Goal: Task Accomplishment & Management: Manage account settings

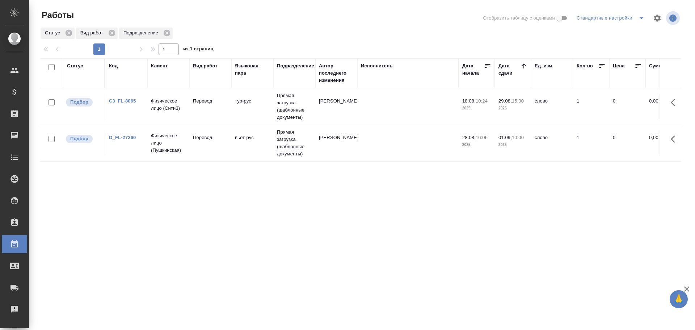
click at [201, 109] on td "Перевод" at bounding box center [210, 106] width 42 height 25
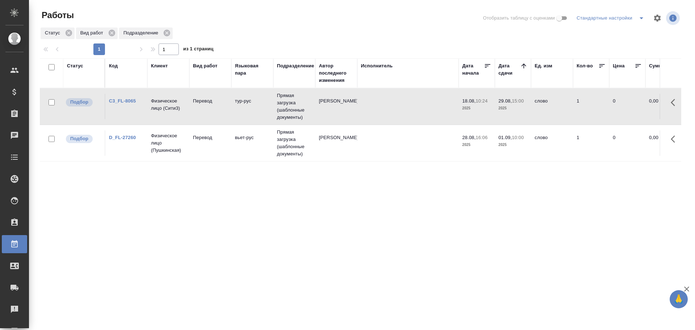
click at [201, 109] on td "Перевод" at bounding box center [210, 106] width 42 height 25
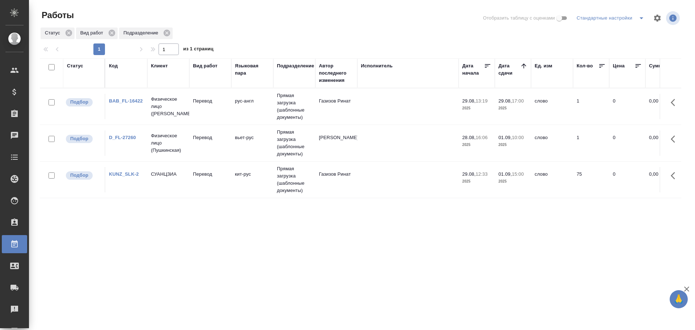
click at [233, 119] on td "кит-рус" at bounding box center [252, 106] width 42 height 25
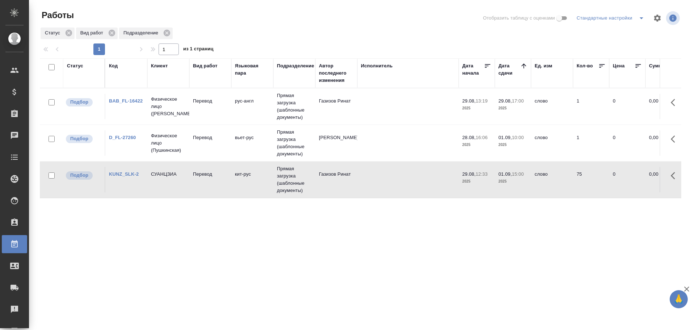
click at [233, 119] on td "кит-рус" at bounding box center [252, 106] width 42 height 25
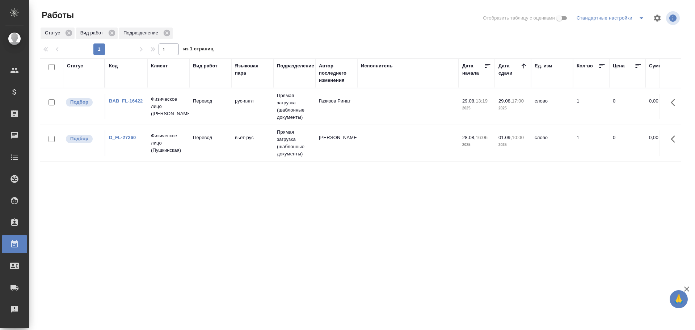
click at [332, 113] on td "Газизов Ринат" at bounding box center [336, 106] width 42 height 25
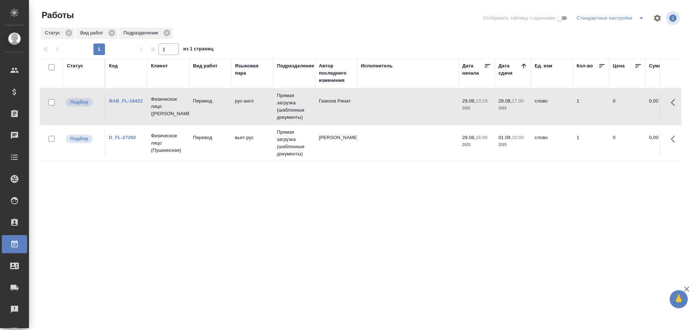
click at [332, 113] on td "Газизов Ринат" at bounding box center [336, 106] width 42 height 25
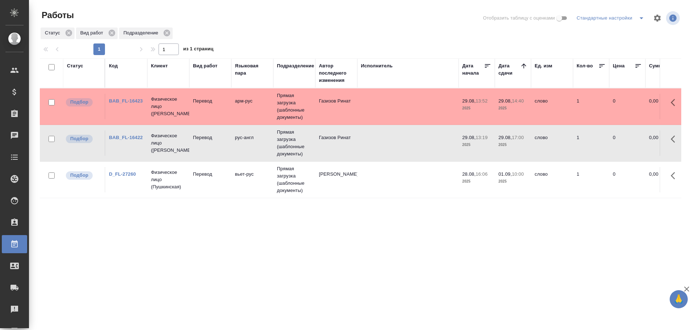
click at [230, 115] on td "Перевод" at bounding box center [210, 106] width 42 height 25
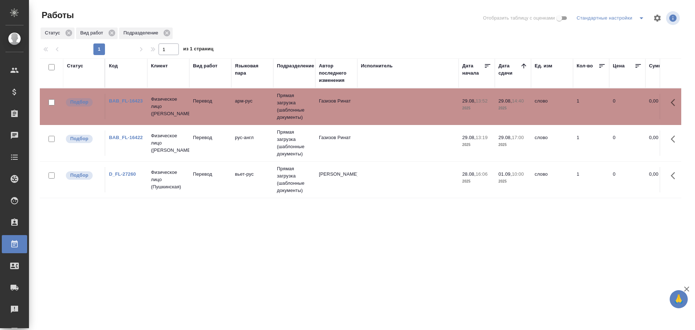
click at [230, 115] on td "Перевод" at bounding box center [210, 106] width 42 height 25
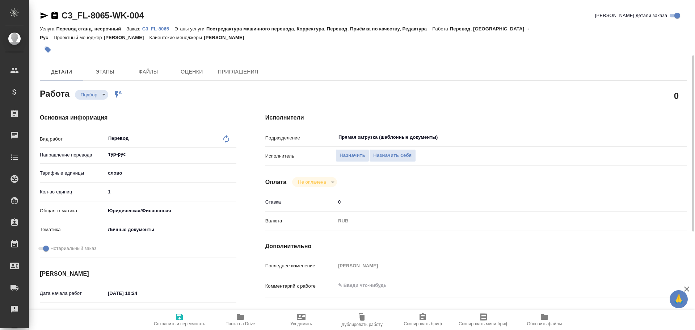
type textarea "x"
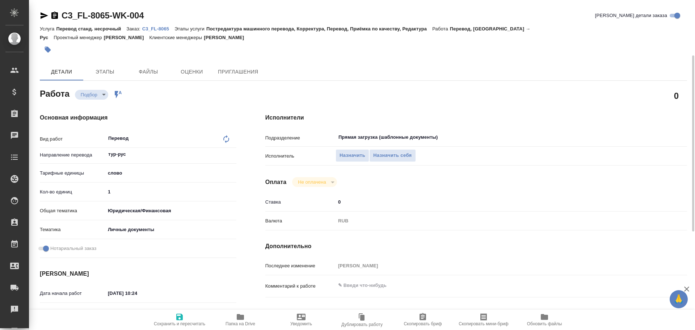
type textarea "x"
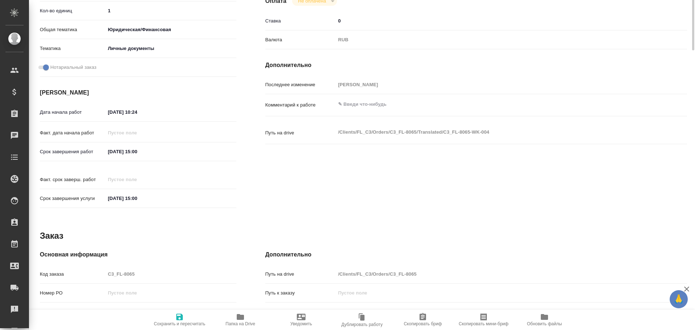
type textarea "x"
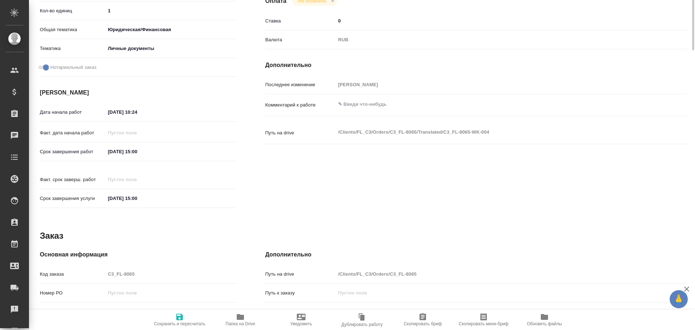
scroll to position [288, 0]
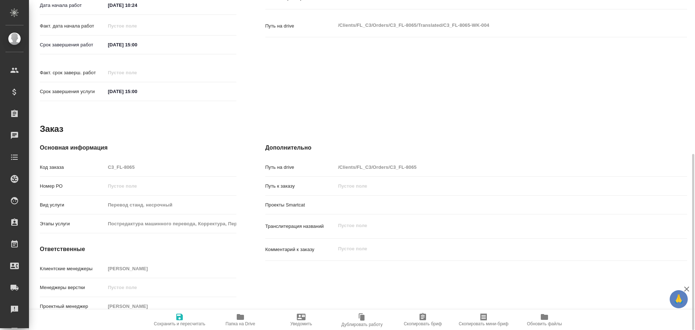
type textarea "x"
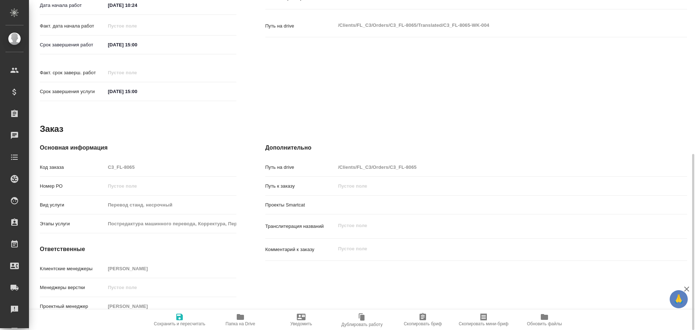
type textarea "x"
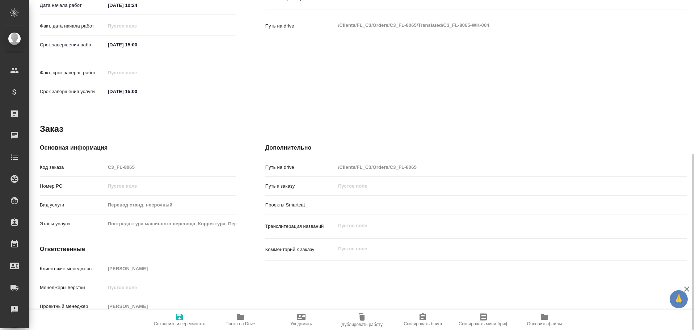
click at [235, 315] on span "Папка на Drive" at bounding box center [240, 320] width 52 height 14
type textarea "x"
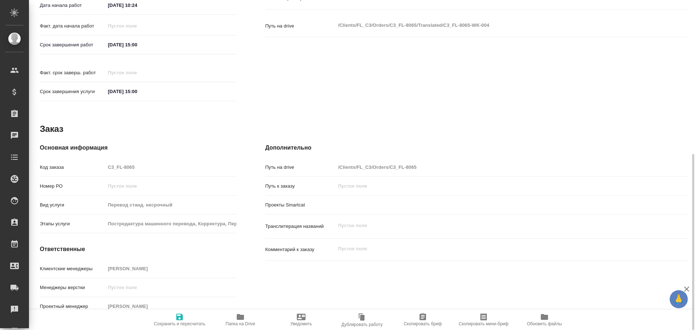
type textarea "x"
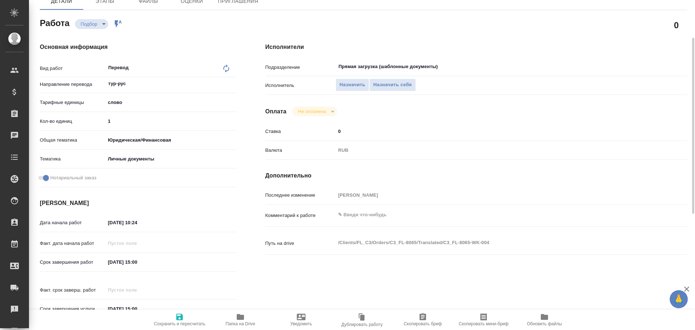
scroll to position [34, 0]
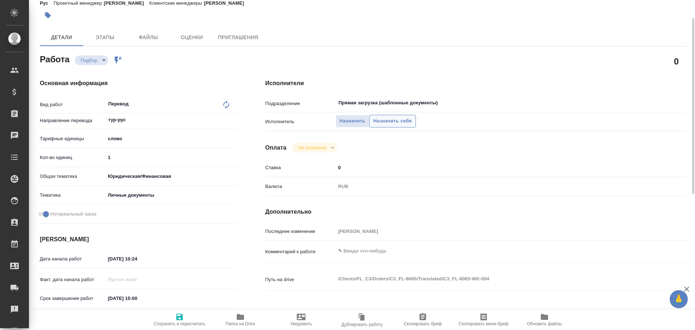
click at [385, 123] on span "Назначить себя" at bounding box center [392, 121] width 38 height 8
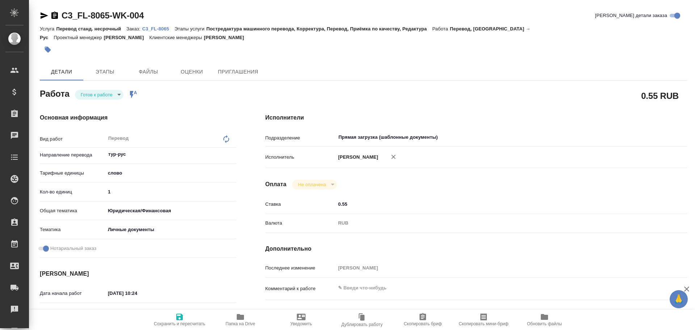
type textarea "x"
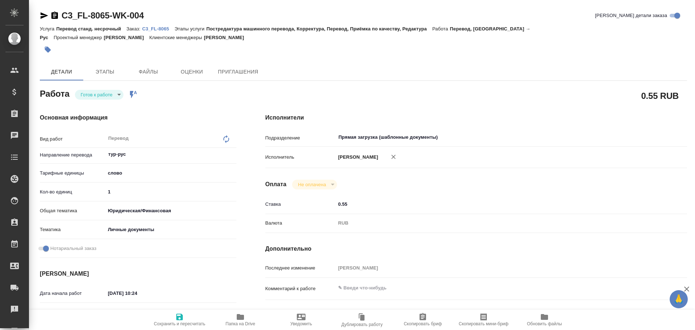
type textarea "x"
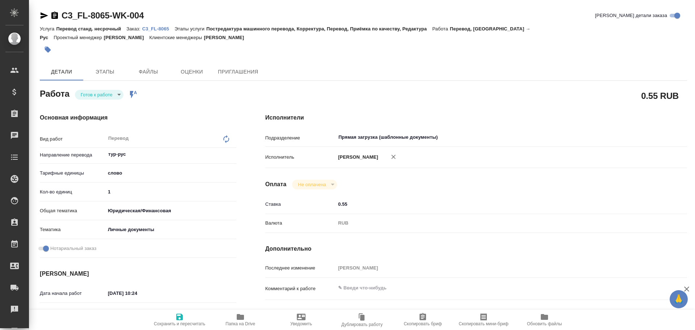
click at [91, 96] on body "🙏 .cls-1 fill:#fff; AWATERA Gusev Alexandr Клиенты Спецификации Заказы Чаты Tod…" at bounding box center [347, 165] width 695 height 330
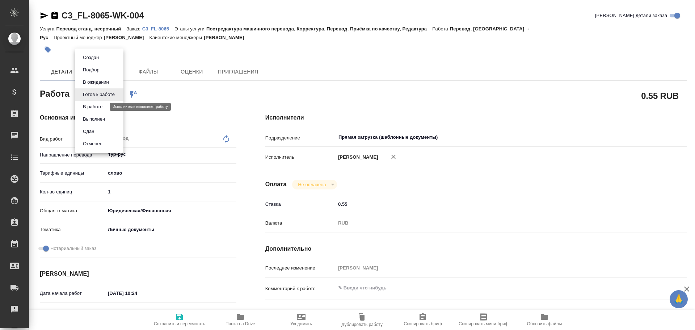
type textarea "x"
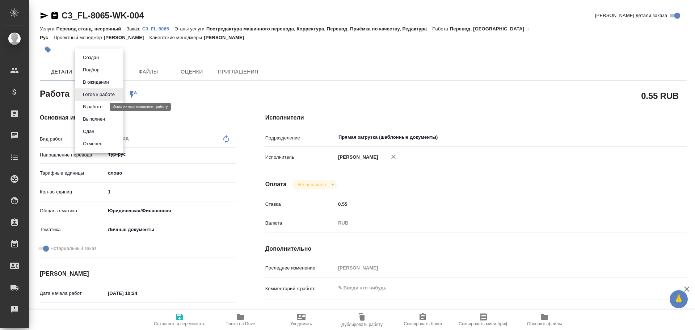
click at [82, 107] on button "В работе" at bounding box center [93, 107] width 24 height 8
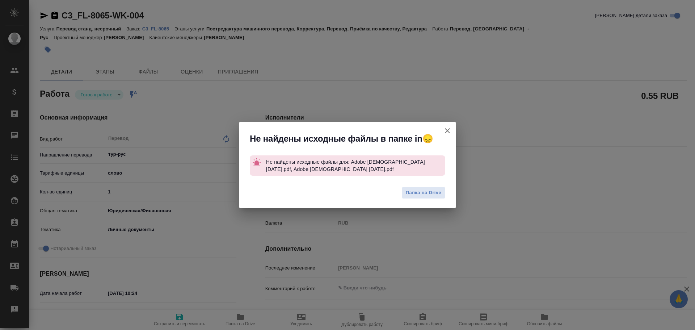
type textarea "x"
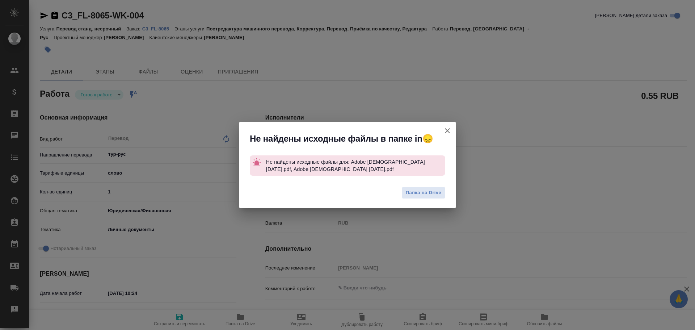
type textarea "x"
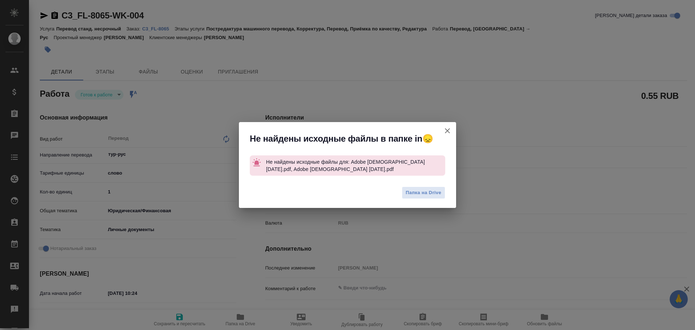
click at [447, 130] on icon "button" at bounding box center [447, 130] width 9 height 9
type textarea "x"
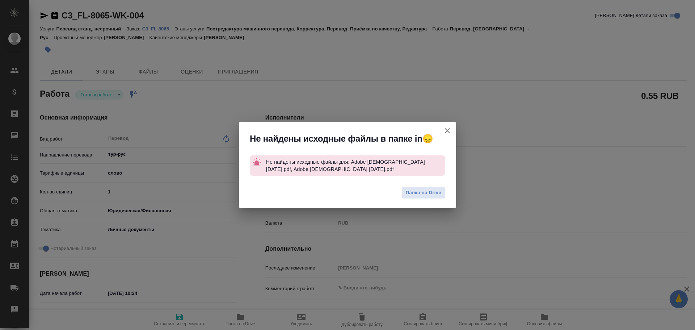
type textarea "x"
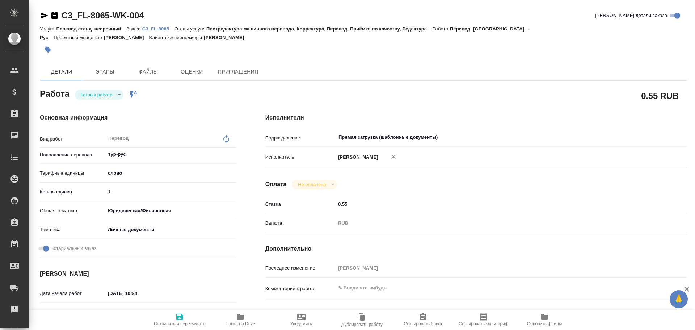
click at [153, 27] on p "C3_FL-8065" at bounding box center [158, 28] width 32 height 5
click at [101, 94] on body "🙏 .cls-1 fill:#fff; AWATERA Gusev Alexandr Клиенты Спецификации Заказы 0 Чаты T…" at bounding box center [347, 165] width 695 height 330
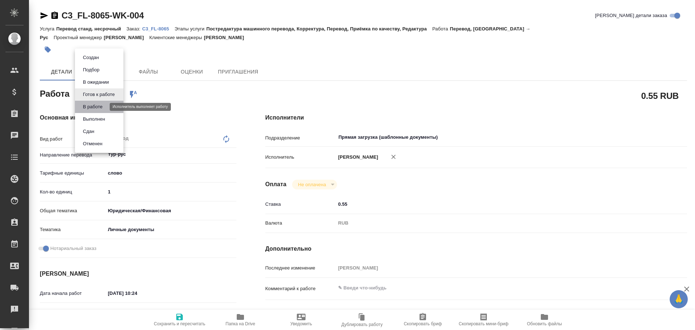
click at [93, 106] on button "В работе" at bounding box center [93, 107] width 24 height 8
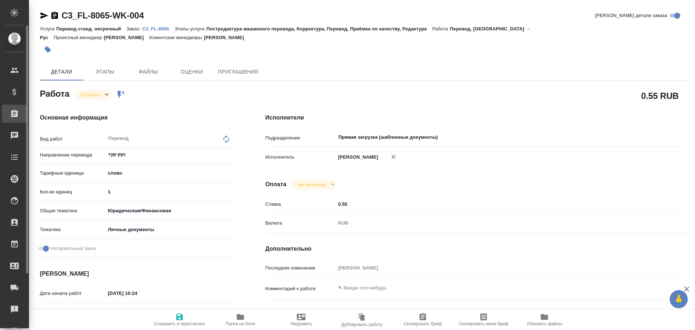
type textarea "x"
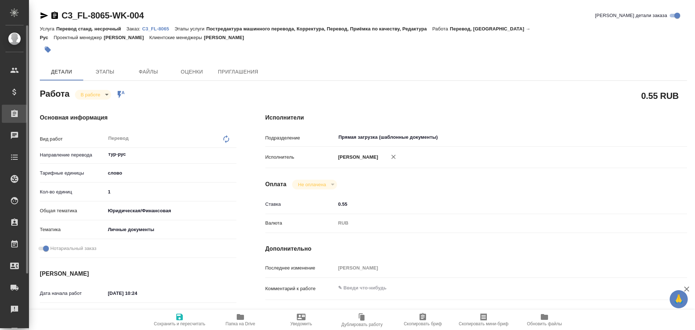
type textarea "x"
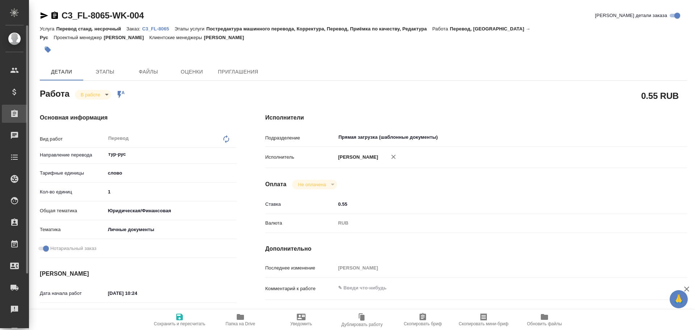
type textarea "x"
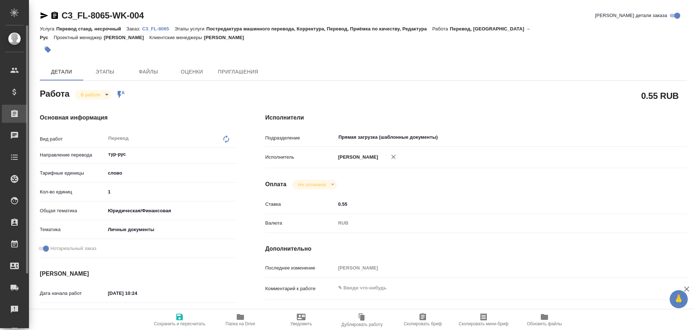
type textarea "x"
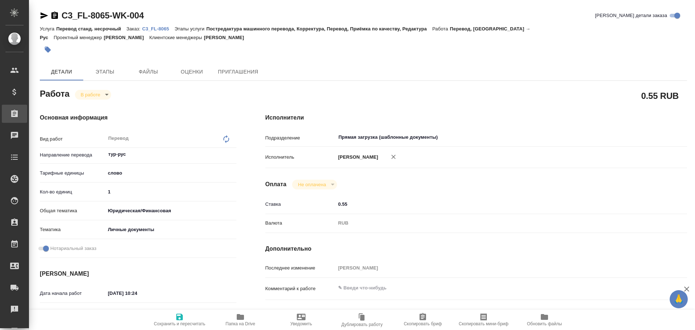
type textarea "x"
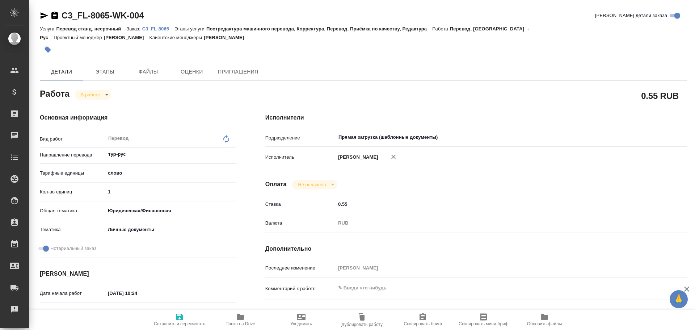
type textarea "x"
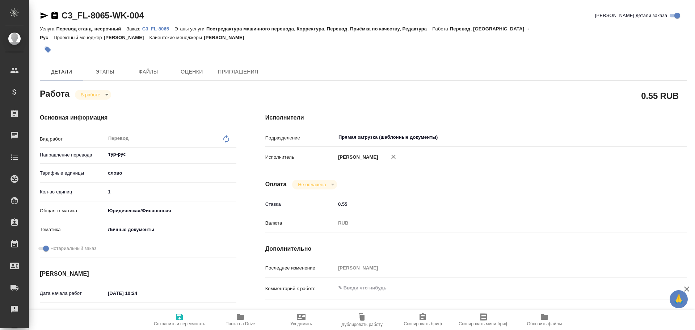
type textarea "x"
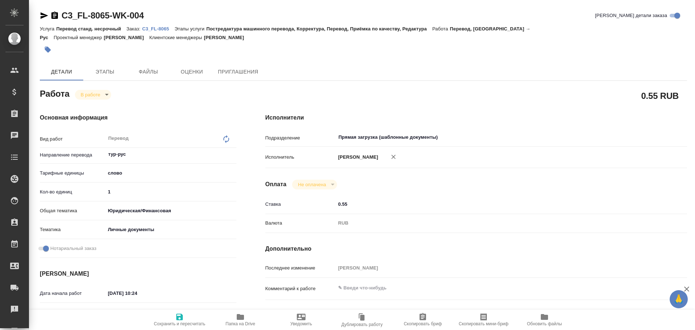
type textarea "x"
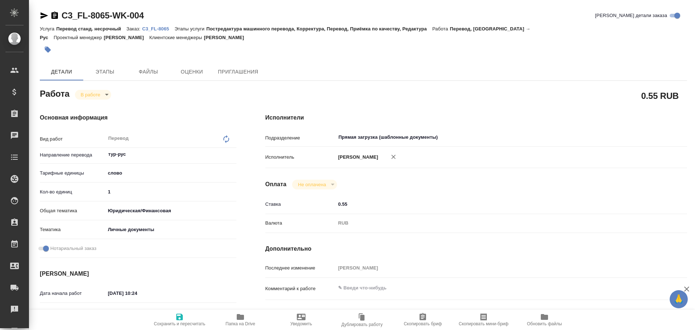
type textarea "x"
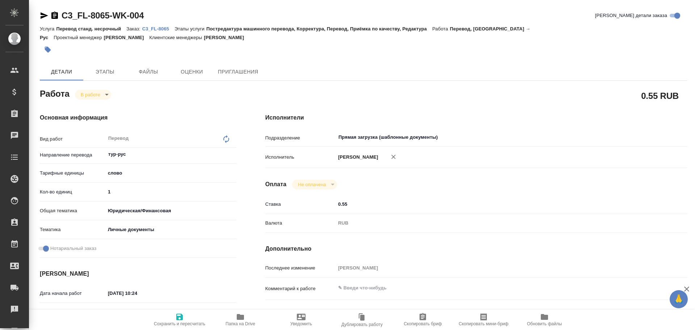
type textarea "x"
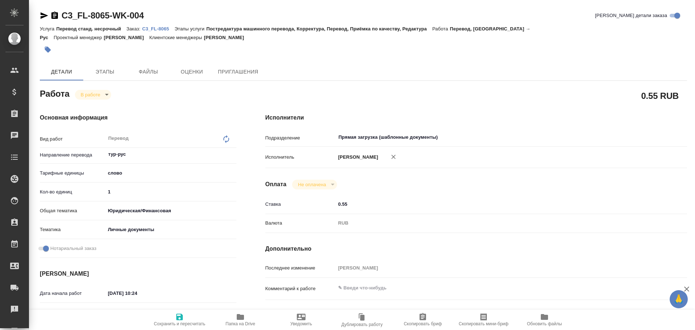
type textarea "x"
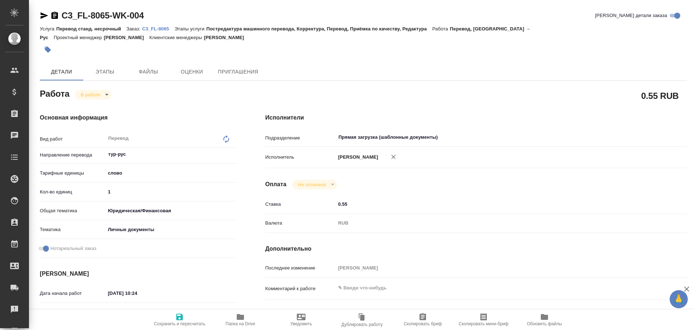
type textarea "x"
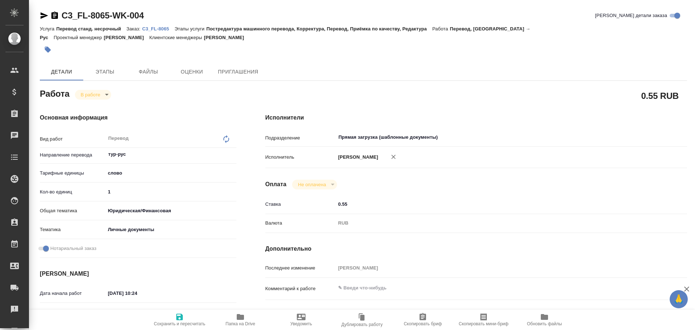
type textarea "x"
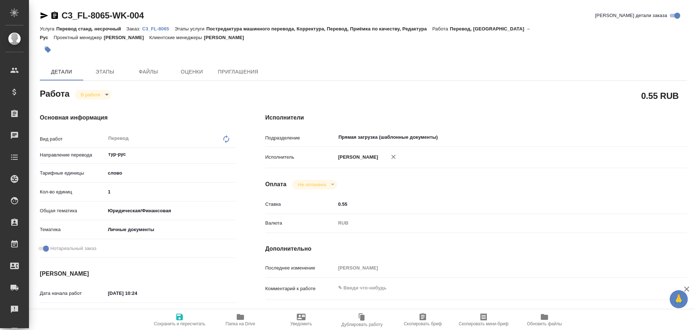
type textarea "x"
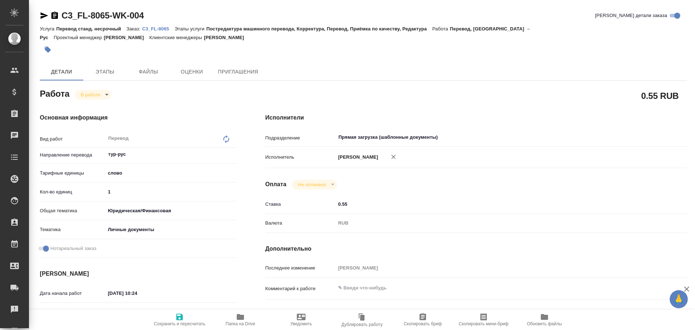
type textarea "x"
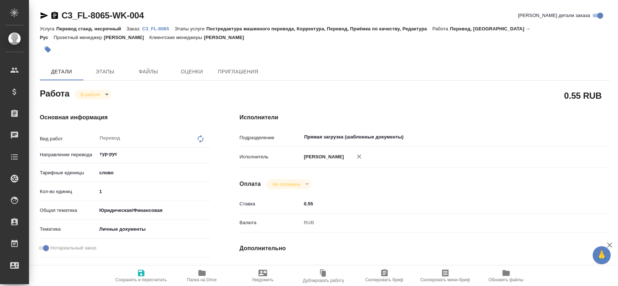
type textarea "x"
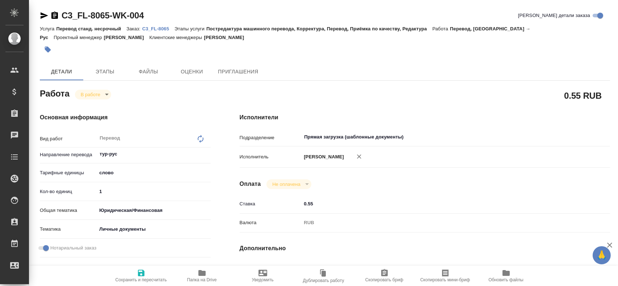
click at [101, 189] on input "1" at bounding box center [154, 191] width 114 height 11
type textarea "x"
type input "15"
type textarea "x"
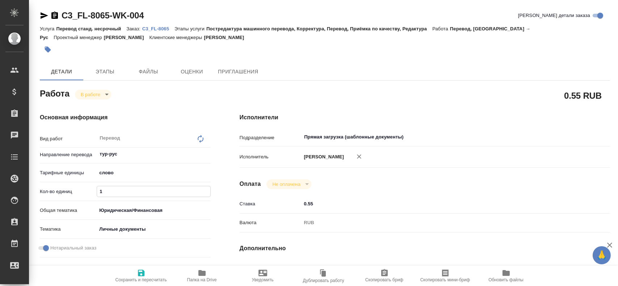
type textarea "x"
type input "150"
type textarea "x"
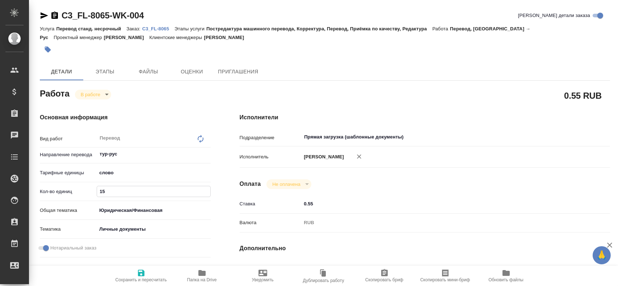
type textarea "x"
type input "150"
click at [138, 272] on icon "button" at bounding box center [141, 273] width 7 height 7
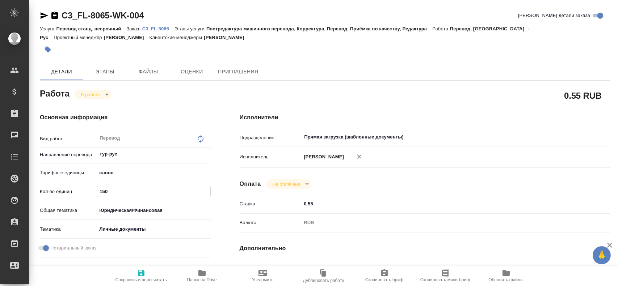
type textarea "x"
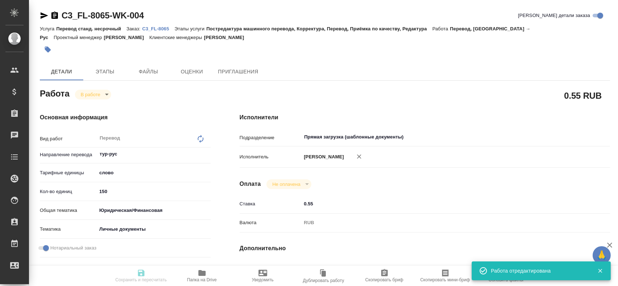
type textarea "x"
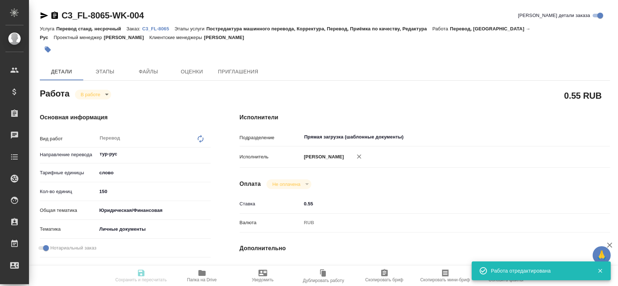
type input "inProgress"
type textarea "Перевод"
type textarea "x"
type input "тур-рус"
type input "5a8b1489cc6b4906c91bfd90"
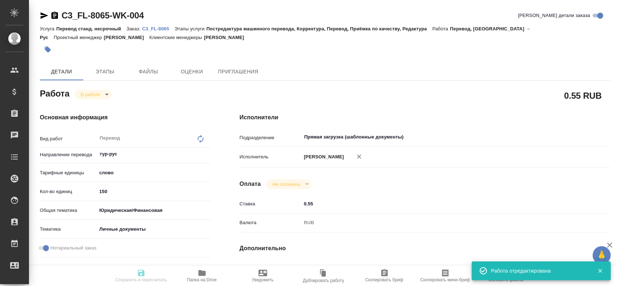
type input "150"
type input "yr-fn"
type input "5a8b8b956a9677013d343cfe"
checkbox input "true"
type input "18.08.2025 10:24"
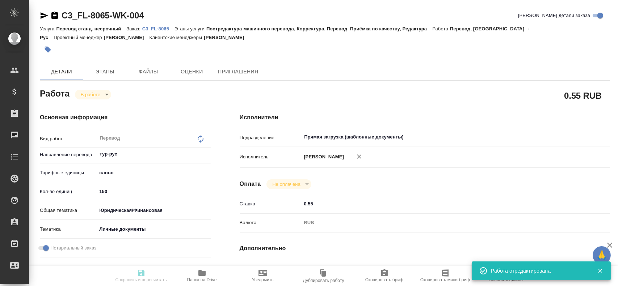
type input "29.08.2025 12:55"
type input "29.08.2025 15:00"
type input "Прямая загрузка (шаблонные документы)"
type input "notPayed"
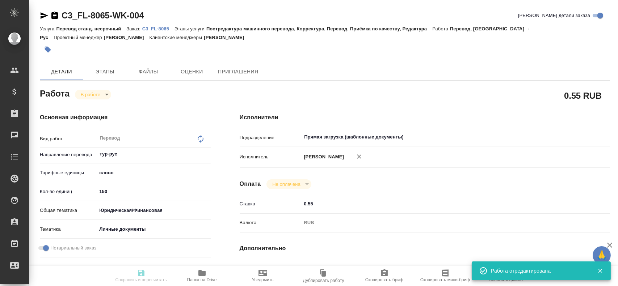
type input "0.55"
type input "RUB"
type input "Гусев Александр"
type textarea "x"
type textarea "/Clients/FL_C3/Orders/C3_FL-8065/Translated/C3_FL-8065-WK-004"
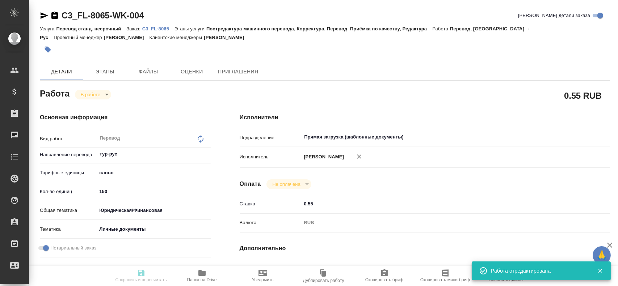
type textarea "x"
type input "C3_FL-8065"
type input "Перевод станд. несрочный"
type input "Постредактура машинного перевода, Корректура, Перевод, Приёмка по качеству, Ред…"
type input "Никитина Татьяна"
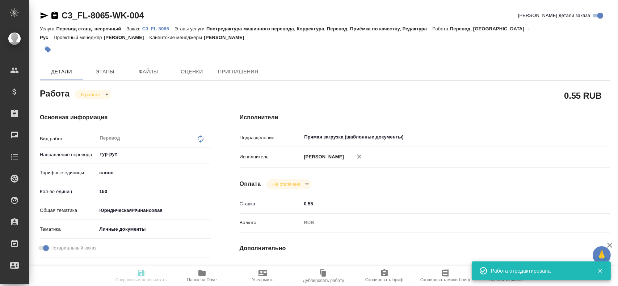
type input "/Clients/FL_C3/Orders/C3_FL-8065"
type textarea "x"
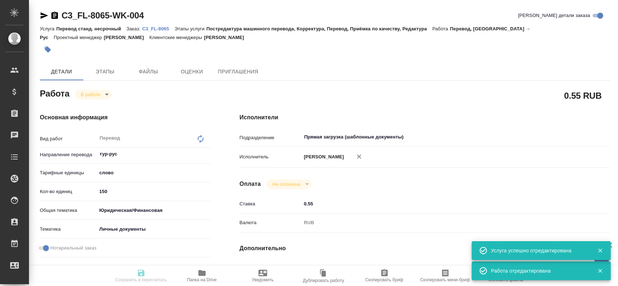
type textarea "x"
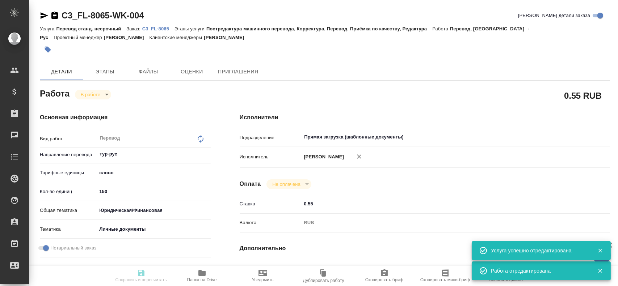
type textarea "x"
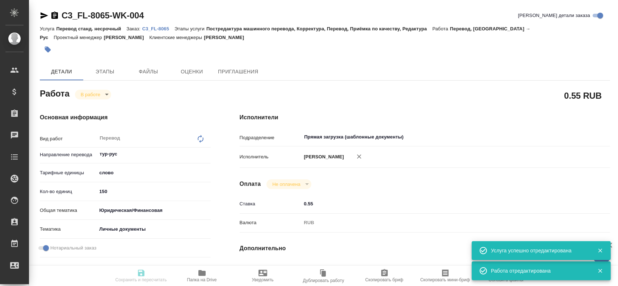
type textarea "x"
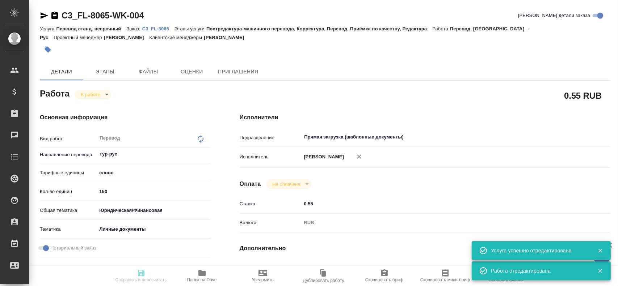
type textarea "x"
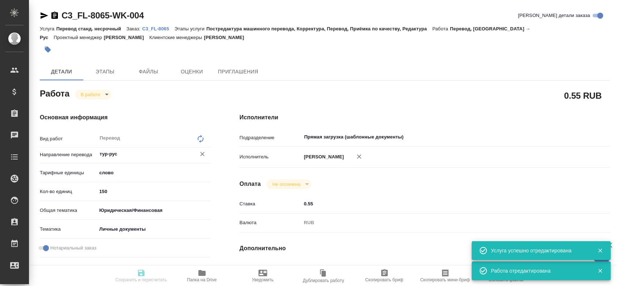
type textarea "x"
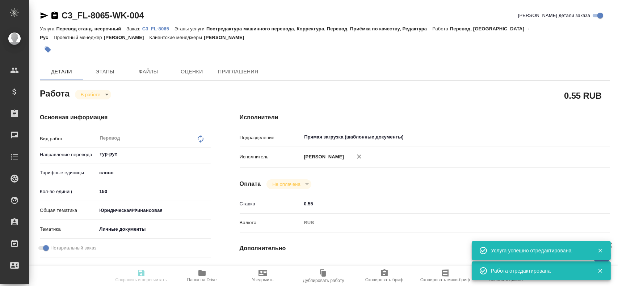
type input "inProgress"
type textarea "Перевод"
type textarea "x"
type input "тур-рус"
type input "5a8b1489cc6b4906c91bfd90"
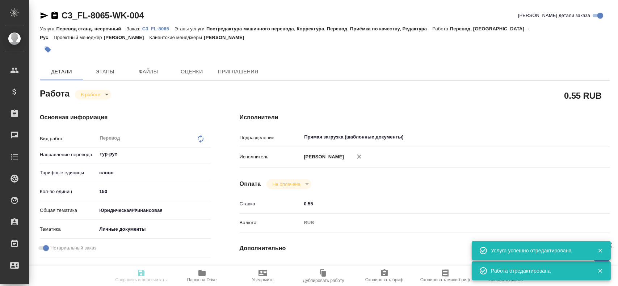
type input "150"
type input "yr-fn"
type input "5a8b8b956a9677013d343cfe"
checkbox input "true"
type input "18.08.2025 10:24"
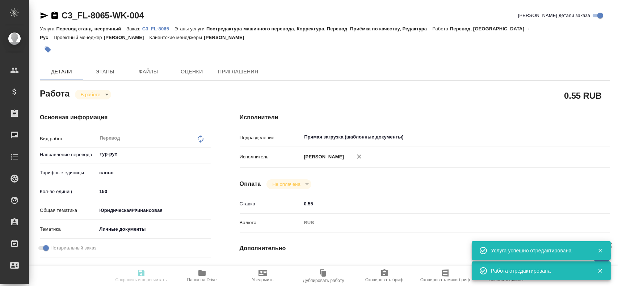
type input "29.08.2025 12:55"
type input "29.08.2025 15:00"
type input "Прямая загрузка (шаблонные документы)"
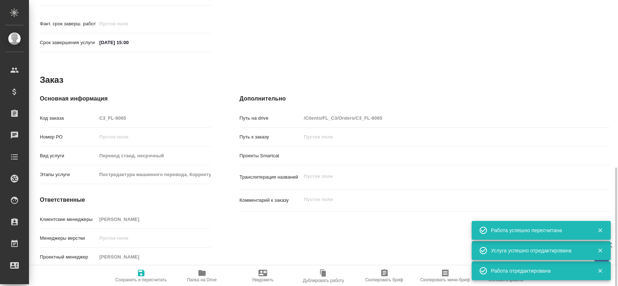
scroll to position [347, 0]
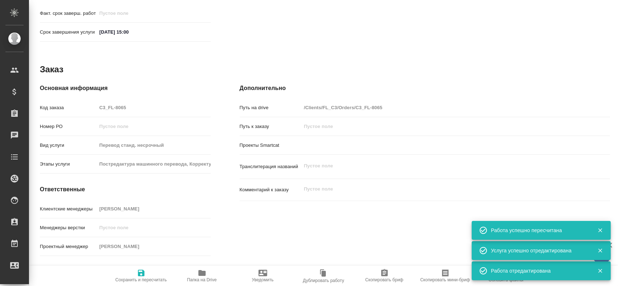
click at [197, 273] on span "Папка на Drive" at bounding box center [202, 276] width 52 height 14
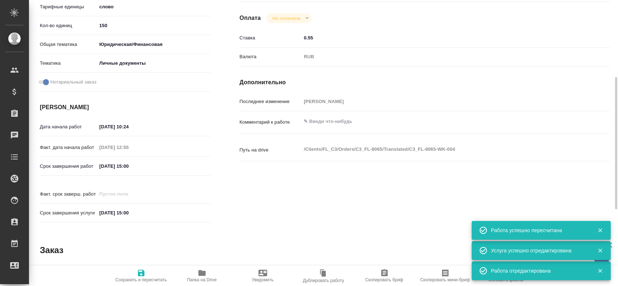
scroll to position [21, 0]
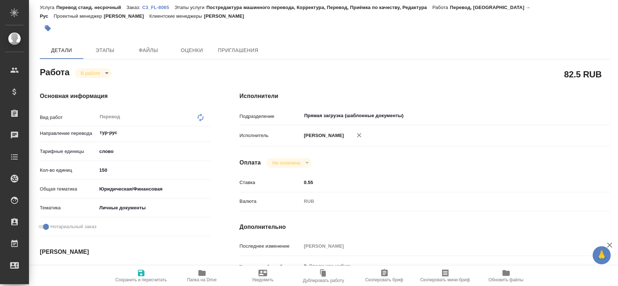
click at [89, 75] on body "🙏 .cls-1 fill:#fff; AWATERA Gusev Alexandr Клиенты Спецификации Заказы 0 Чаты T…" at bounding box center [309, 143] width 618 height 286
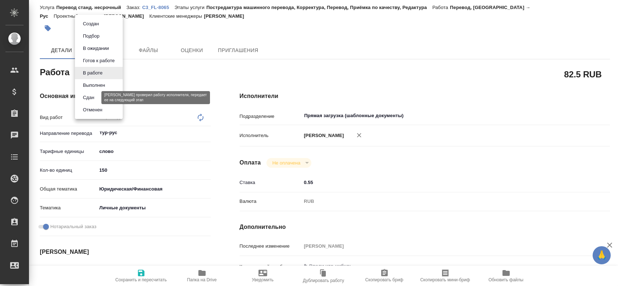
click at [93, 100] on button "Сдан" at bounding box center [89, 98] width 16 height 8
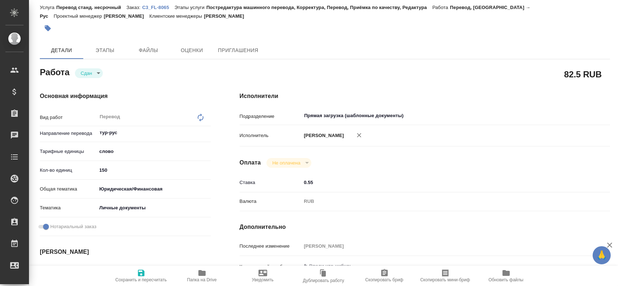
click at [136, 271] on span "Сохранить и пересчитать" at bounding box center [141, 276] width 52 height 14
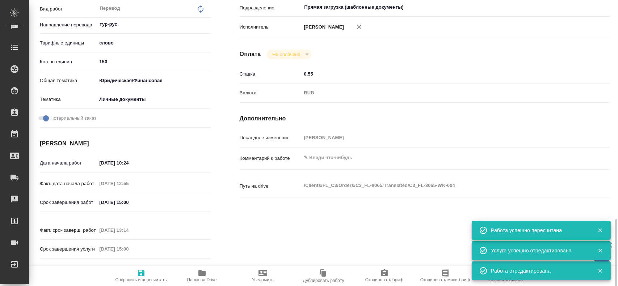
scroll to position [239, 0]
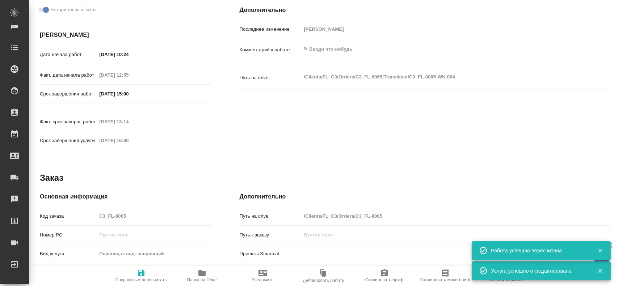
click at [93, 210] on div "Код заказа C3_FL-8065" at bounding box center [125, 216] width 171 height 13
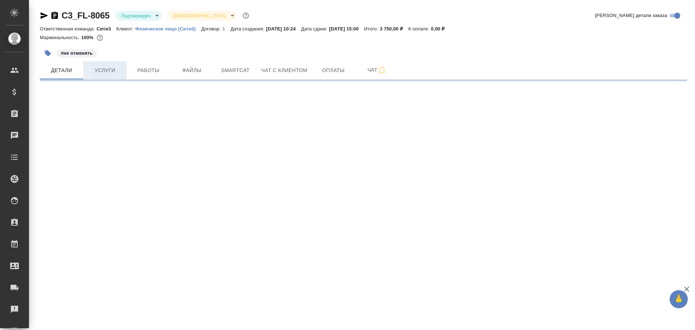
select select "RU"
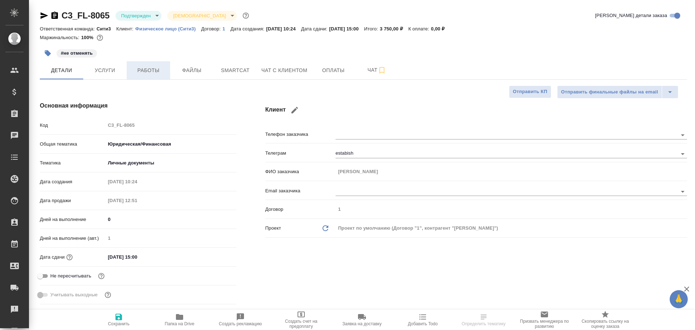
type textarea "x"
click at [141, 75] on button "Работы" at bounding box center [148, 70] width 43 height 18
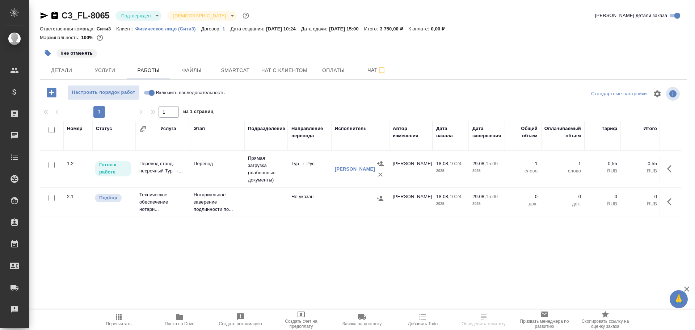
click at [148, 94] on input "Включить последовательность" at bounding box center [152, 92] width 26 height 9
checkbox input "true"
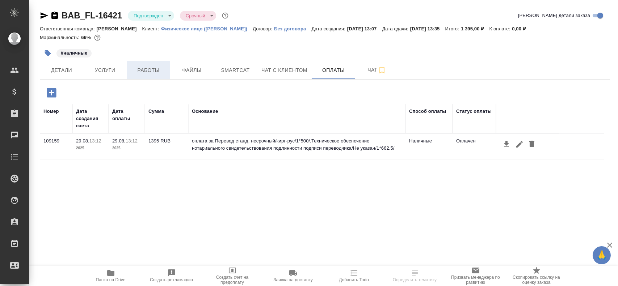
click at [136, 75] on button "Работы" at bounding box center [148, 70] width 43 height 18
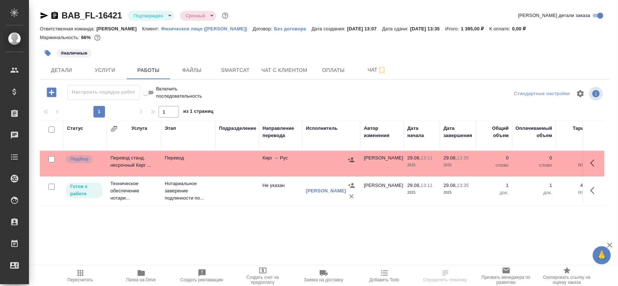
click at [274, 171] on td "Кирг → Рус" at bounding box center [280, 163] width 43 height 25
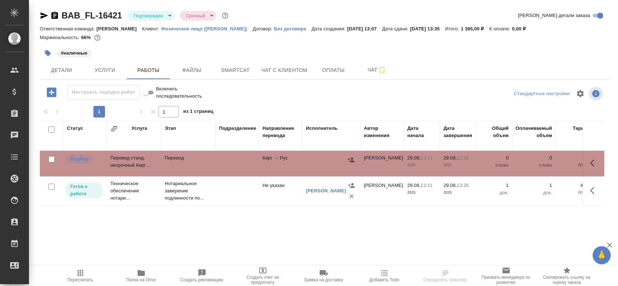
click at [274, 171] on td "Кирг → Рус" at bounding box center [280, 163] width 43 height 25
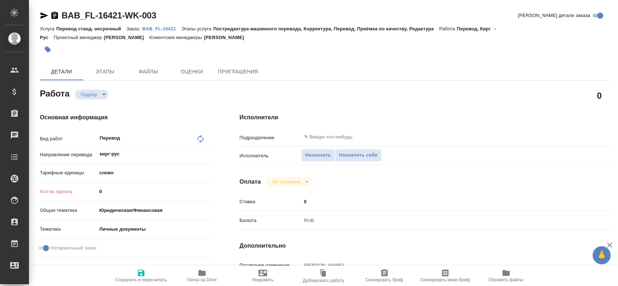
type textarea "x"
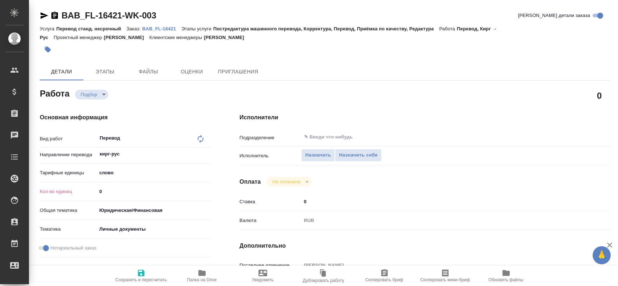
type textarea "x"
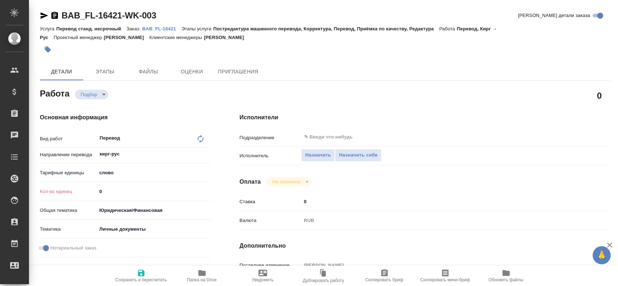
type textarea "x"
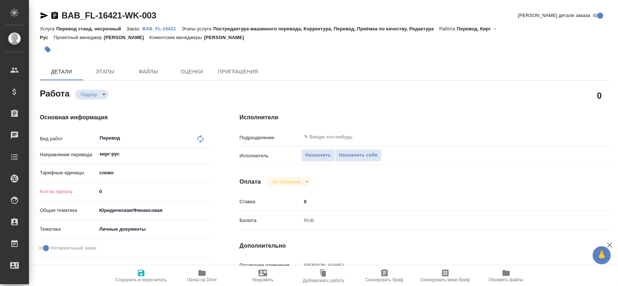
type textarea "x"
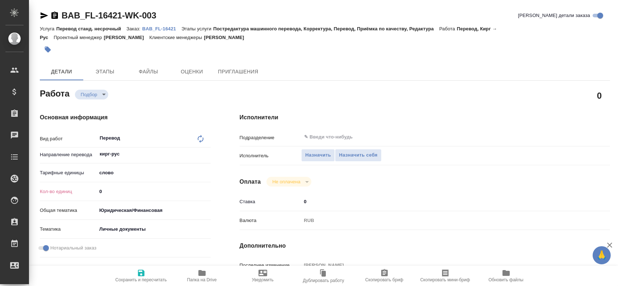
type textarea "x"
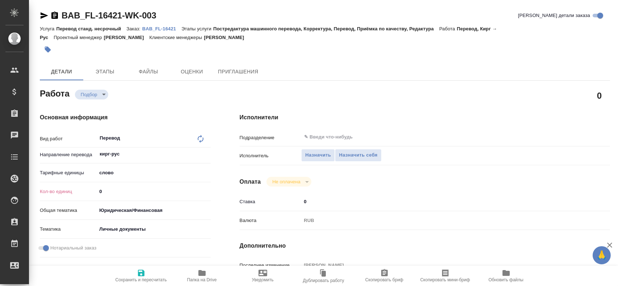
type textarea "x"
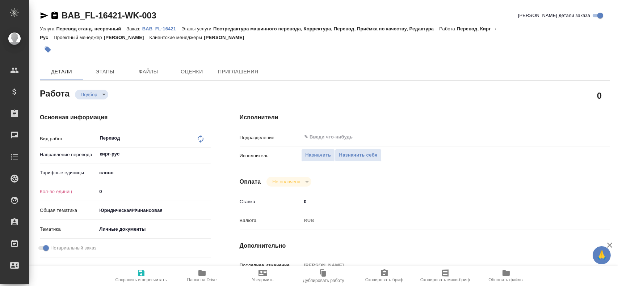
type textarea "x"
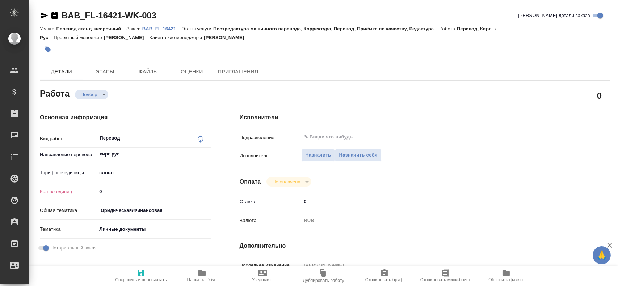
type textarea "x"
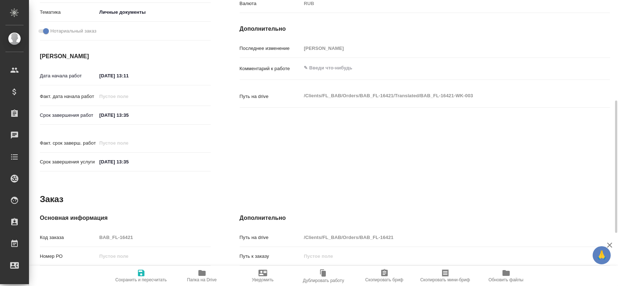
scroll to position [331, 0]
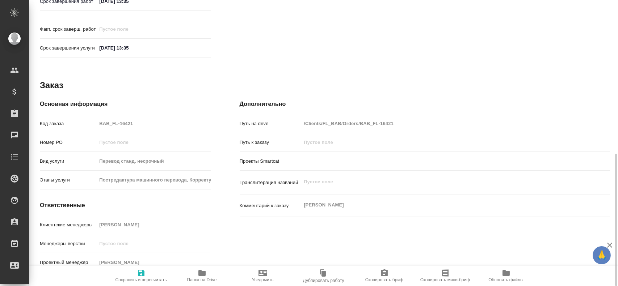
click at [200, 276] on icon "button" at bounding box center [201, 274] width 7 height 6
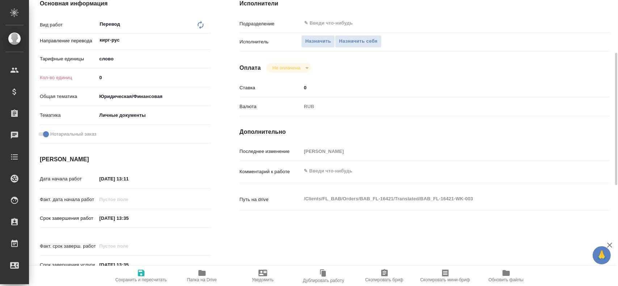
scroll to position [42, 0]
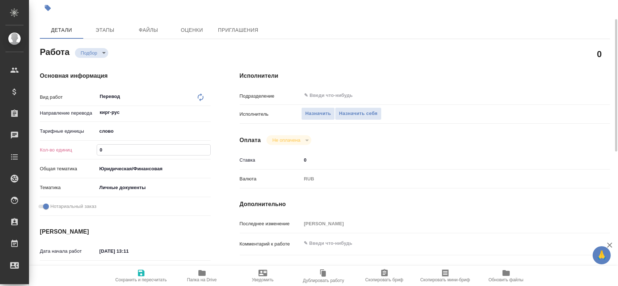
drag, startPoint x: 113, startPoint y: 151, endPoint x: 81, endPoint y: 149, distance: 31.9
click at [81, 149] on div "Кол-во единиц 0" at bounding box center [125, 150] width 171 height 13
type input "7"
type textarea "x"
type input "75"
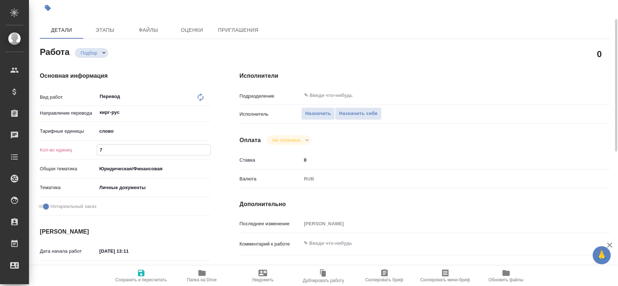
type textarea "x"
type input "75"
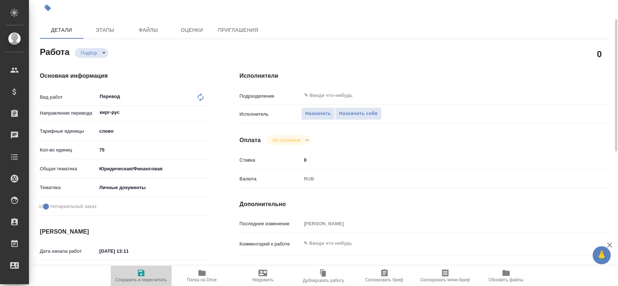
click at [144, 278] on span "Сохранить и пересчитать" at bounding box center [141, 280] width 51 height 5
type textarea "x"
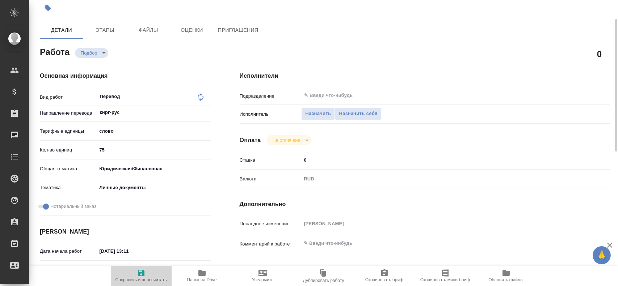
type textarea "x"
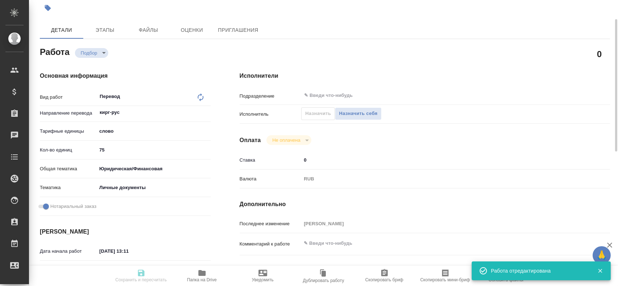
type textarea "x"
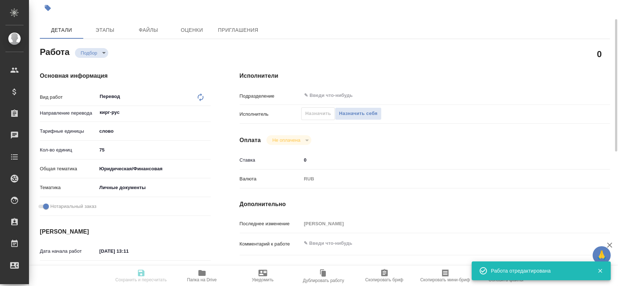
type input "recruiting"
type textarea "Перевод"
type textarea "x"
type input "кирг-рус"
type input "5a8b1489cc6b4906c91bfd90"
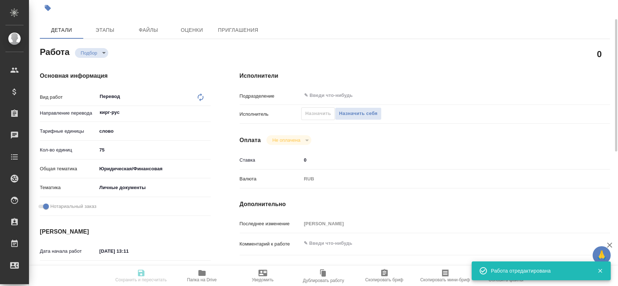
type input "75"
type input "yr-fn"
type input "5a8b8b956a9677013d343cfe"
checkbox input "true"
type input "29.08.2025 13:11"
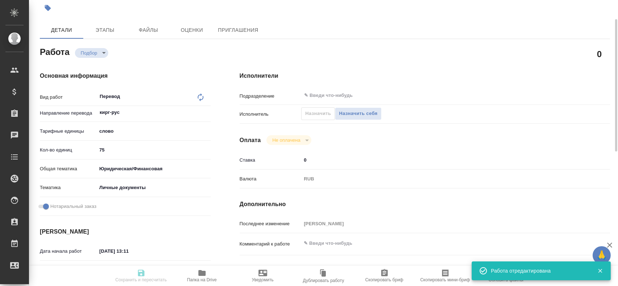
type input "29.08.2025 13:35"
type input "notPayed"
type input "0"
type input "RUB"
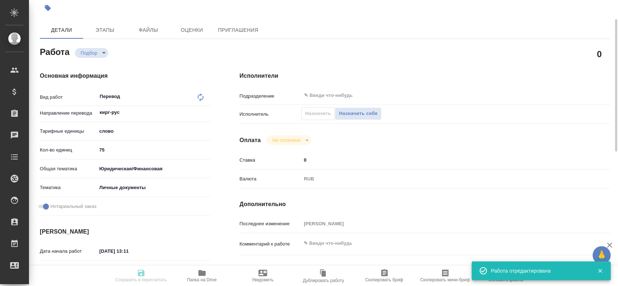
type input "[PERSON_NAME]"
type textarea "x"
type textarea "/Clients/FL_BAB/Orders/BAB_FL-16421/Translated/BAB_FL-16421-WK-003"
type textarea "x"
type input "BAB_FL-16421"
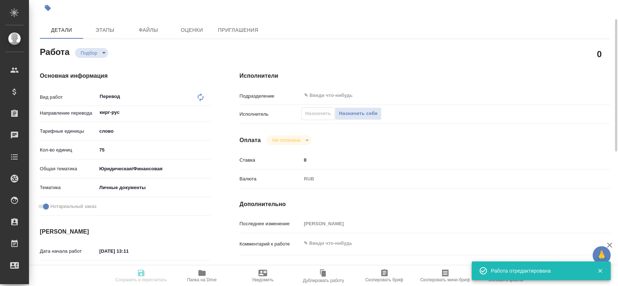
type input "Перевод станд. несрочный"
type input "Постредактура машинного перевода, Корректура, Перевод, Приёмка по качеству, Ред…"
type input "Голубев Дмитрий"
type input "/Clients/FL_BAB/Orders/BAB_FL-16421"
type textarea "x"
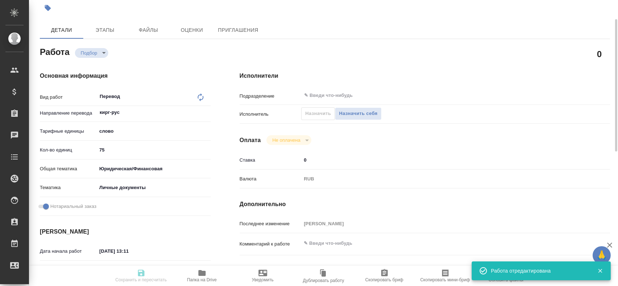
type textarea "Сахарово"
type textarea "x"
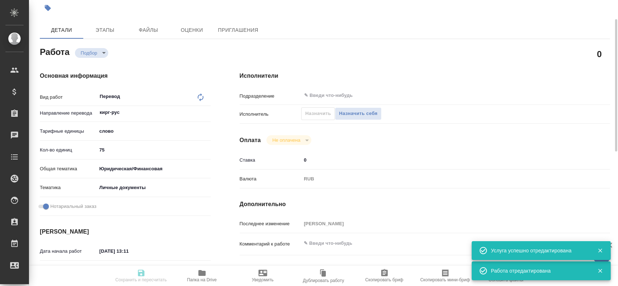
type textarea "x"
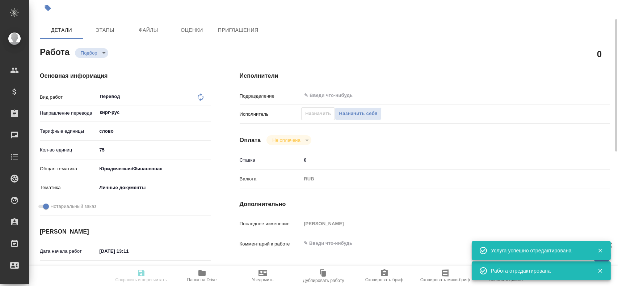
type textarea "x"
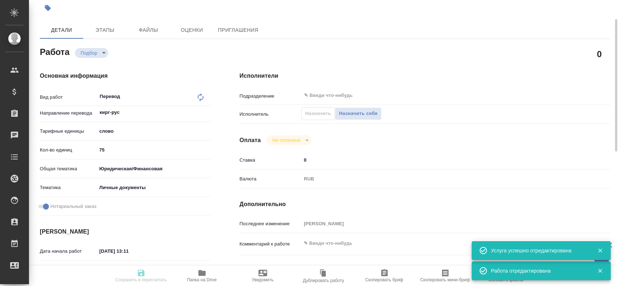
type textarea "x"
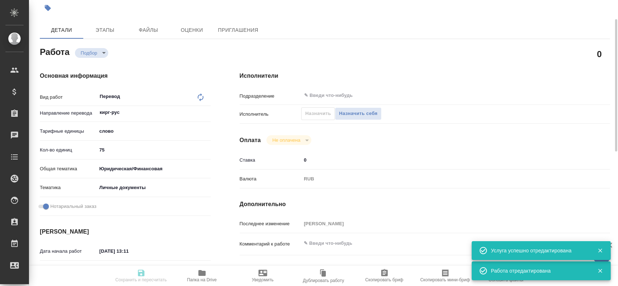
type textarea "x"
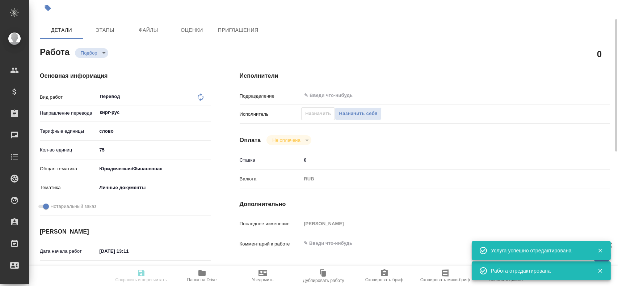
type textarea "x"
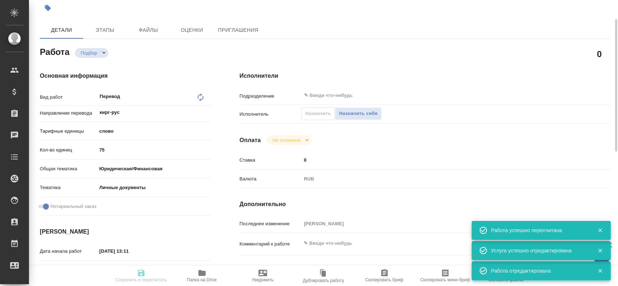
type input "recruiting"
type textarea "Перевод"
type textarea "x"
type input "кирг-рус"
type input "5a8b1489cc6b4906c91bfd90"
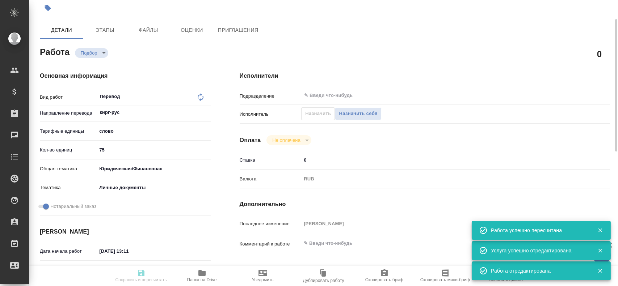
type input "75"
type input "yr-fn"
type input "5a8b8b956a9677013d343cfe"
checkbox input "true"
type input "29.08.2025 13:11"
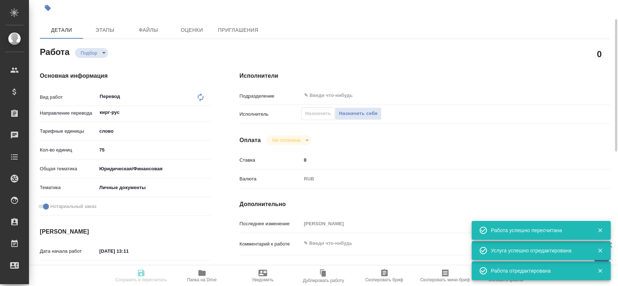
type input "29.08.2025 13:35"
type input "notPayed"
type input "0"
type input "RUB"
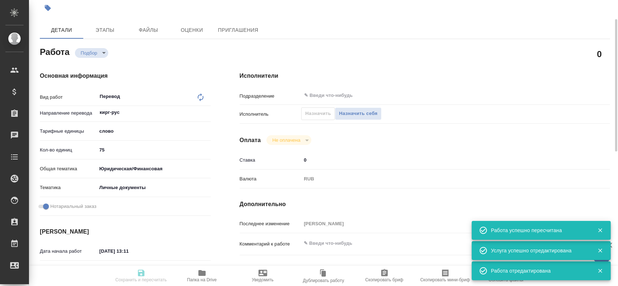
type input "Гусев Александр"
type textarea "x"
type textarea "/Clients/FL_BAB/Orders/BAB_FL-16421/Translated/BAB_FL-16421-WK-003"
type textarea "x"
type input "BAB_FL-16421"
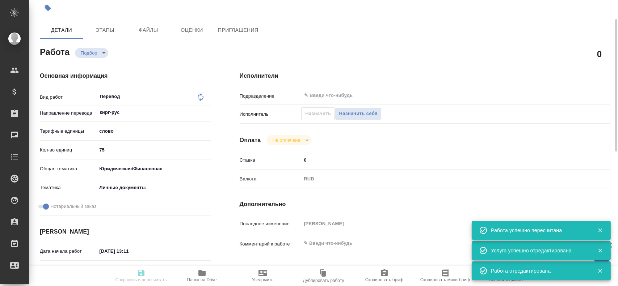
type input "Перевод станд. несрочный"
type input "Постредактура машинного перевода, Корректура, Перевод, Приёмка по качеству, Ред…"
type input "[PERSON_NAME]"
type input "/Clients/FL_BAB/Orders/BAB_FL-16421"
type textarea "x"
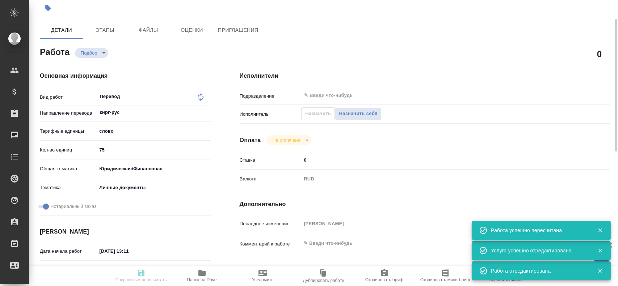
type textarea "Сахарово"
type textarea "x"
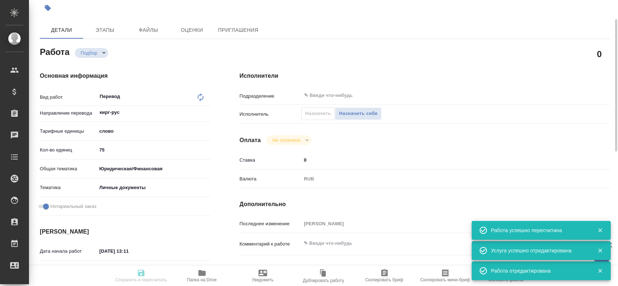
type textarea "x"
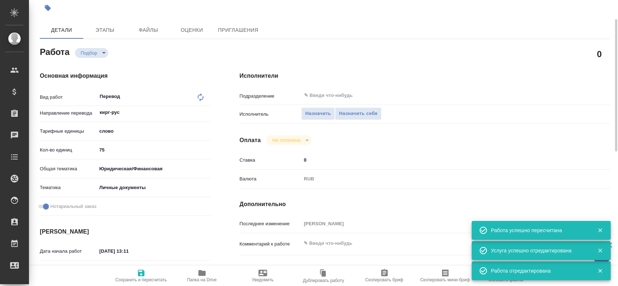
type textarea "x"
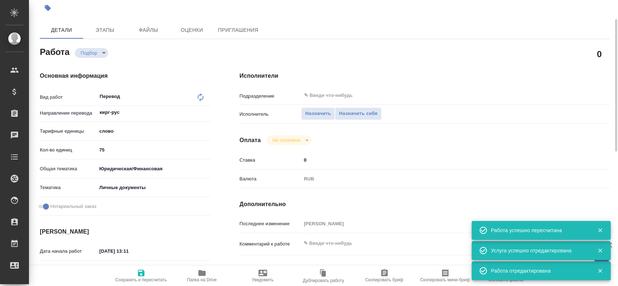
type textarea "x"
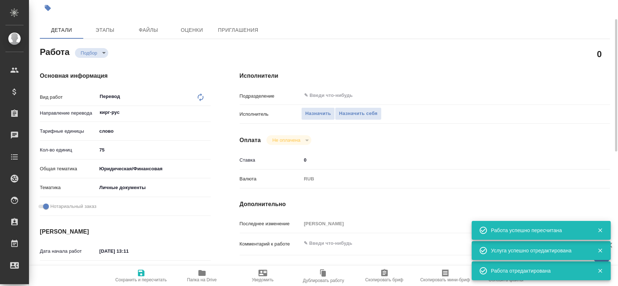
type textarea "x"
click at [351, 118] on button "Назначить себя" at bounding box center [358, 114] width 46 height 13
type textarea "x"
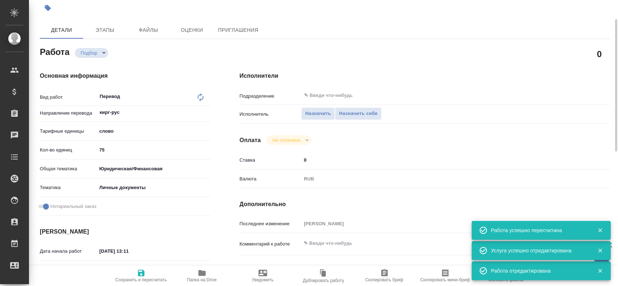
type textarea "x"
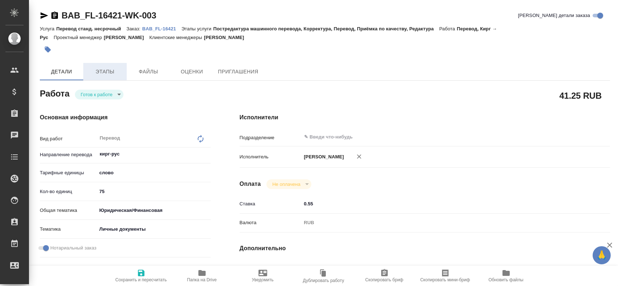
type textarea "x"
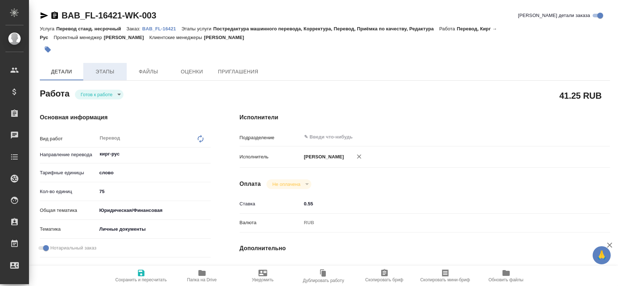
type textarea "x"
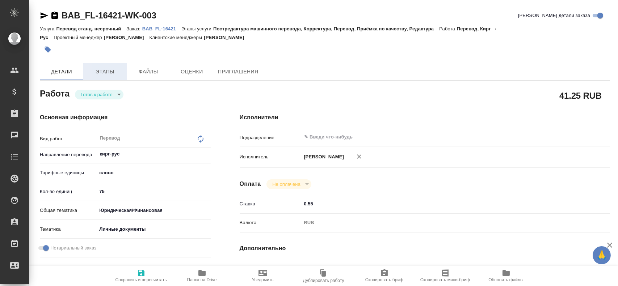
type textarea "x"
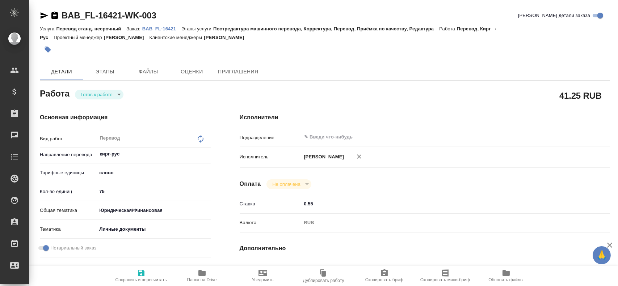
type textarea "x"
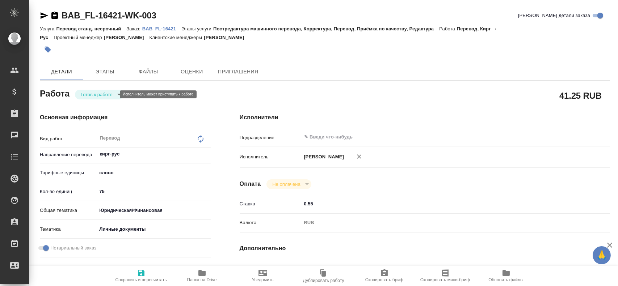
click at [108, 94] on body "🙏 .cls-1 fill:#fff; AWATERA Gusev Alexandr Клиенты Спецификации Заказы Чаты Tod…" at bounding box center [309, 143] width 618 height 286
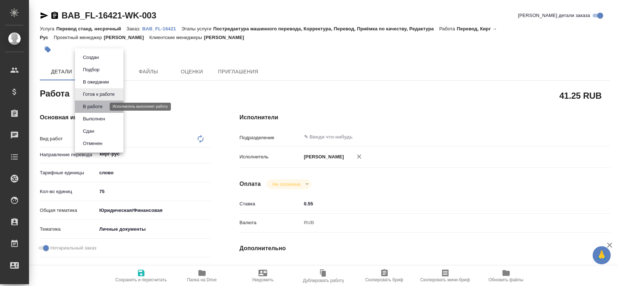
click at [104, 108] on button "В работе" at bounding box center [93, 107] width 24 height 8
type textarea "x"
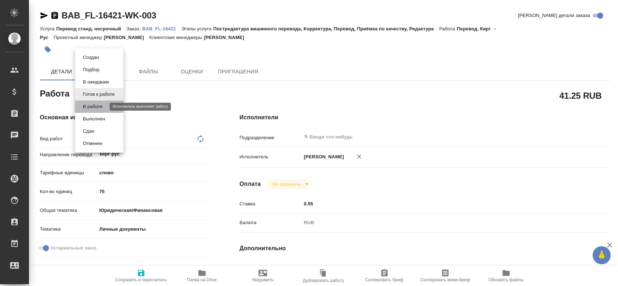
type textarea "x"
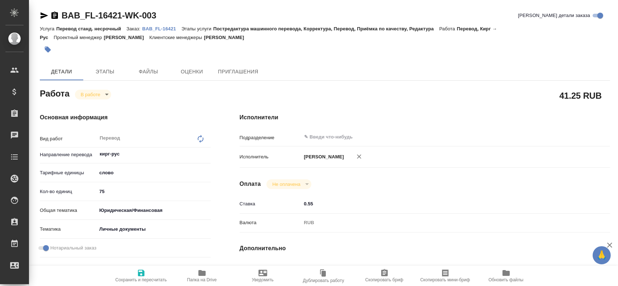
type textarea "x"
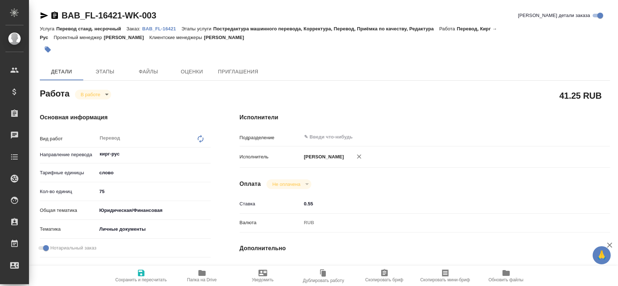
type textarea "x"
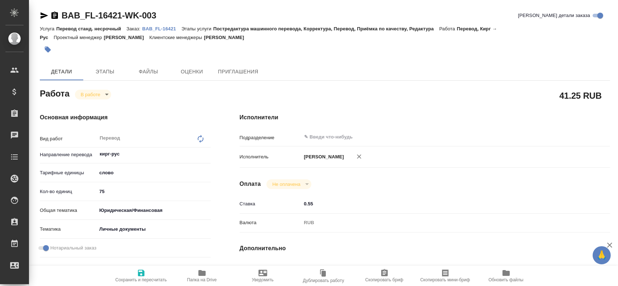
type textarea "x"
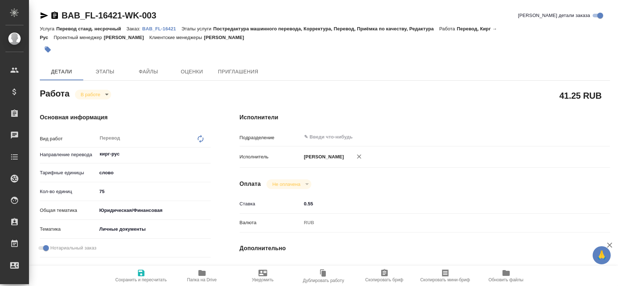
type textarea "x"
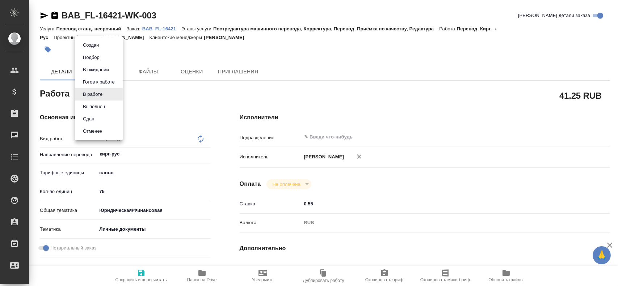
click at [104, 96] on body "🙏 .cls-1 fill:#fff; AWATERA Gusev Alexandr Клиенты Спецификации Заказы Чаты Tod…" at bounding box center [309, 143] width 618 height 286
type textarea "x"
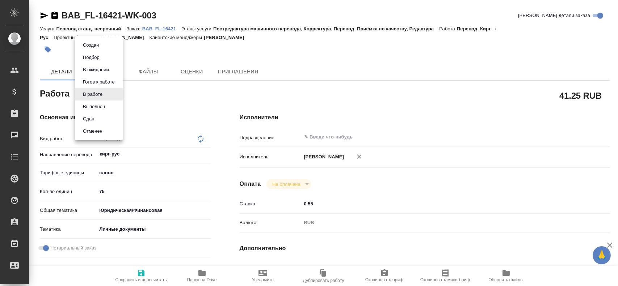
type textarea "x"
click at [100, 117] on li "Сдан" at bounding box center [99, 119] width 48 height 12
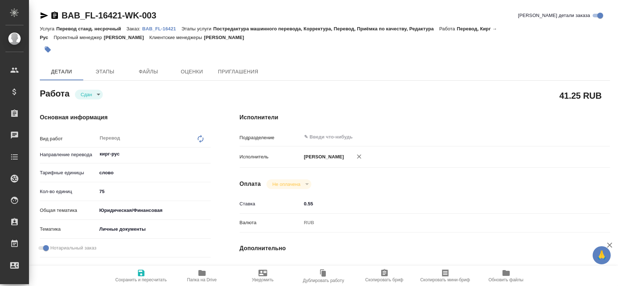
type textarea "x"
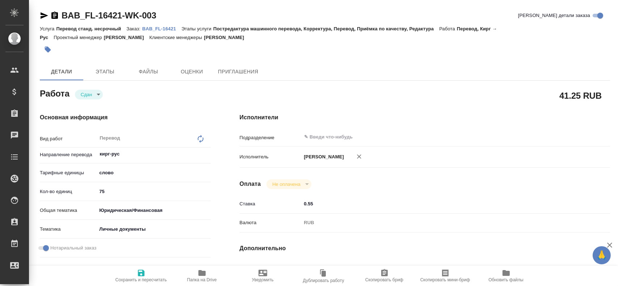
type textarea "x"
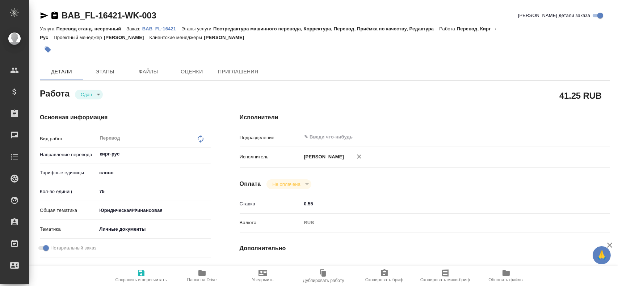
type textarea "x"
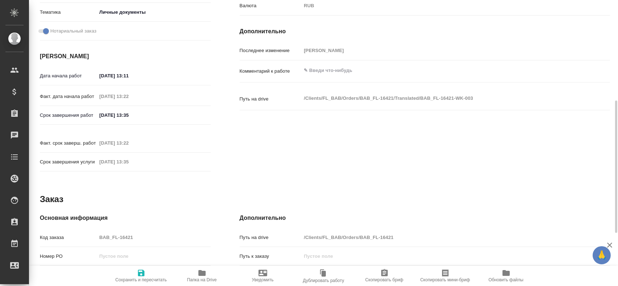
type textarea "x"
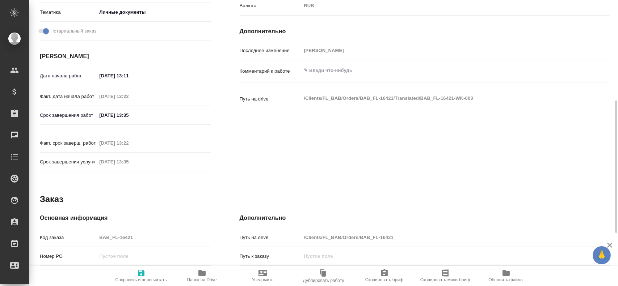
scroll to position [253, 0]
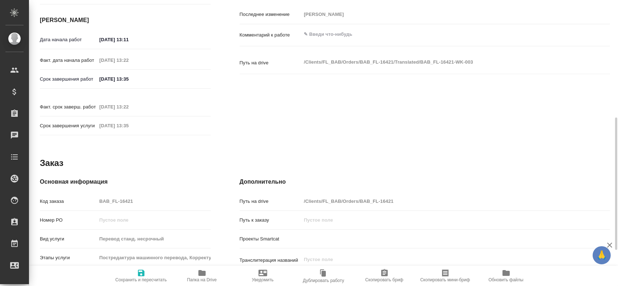
click at [73, 195] on div "Код заказа BAB_FL-16421" at bounding box center [125, 201] width 171 height 13
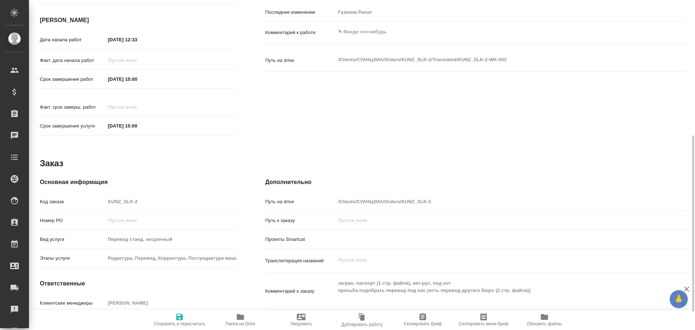
scroll to position [288, 0]
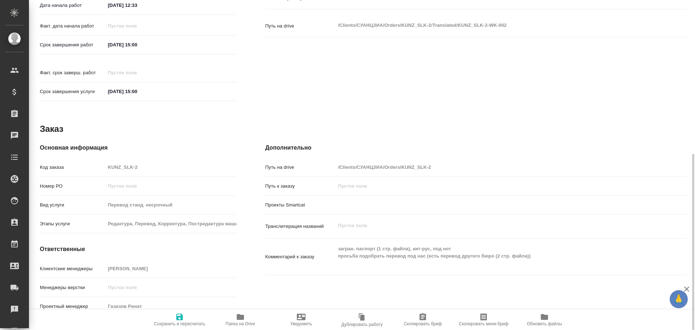
click at [242, 315] on icon "button" at bounding box center [240, 317] width 7 height 6
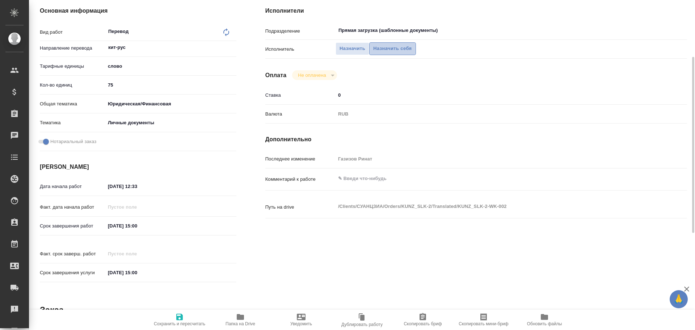
click at [403, 45] on span "Назначить себя" at bounding box center [392, 49] width 38 height 8
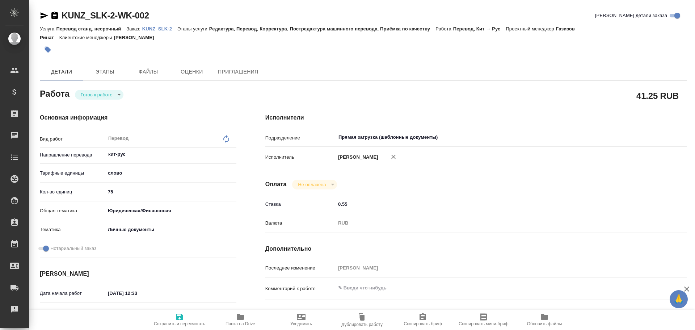
type textarea "x"
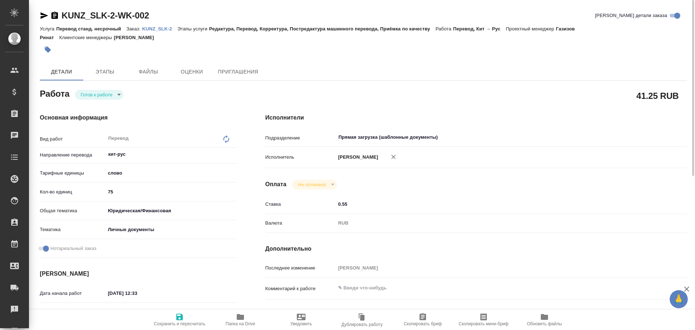
type textarea "x"
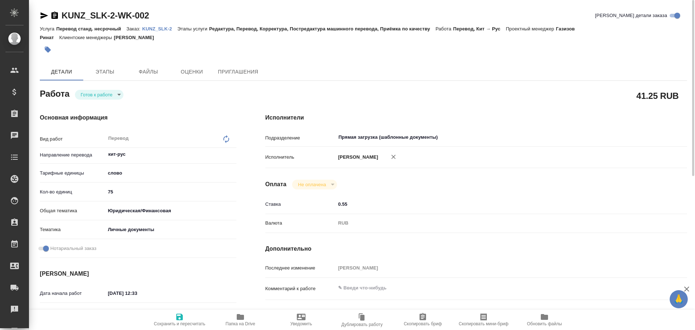
click at [86, 95] on body "🙏 .cls-1 fill:#fff; AWATERA [PERSON_NAME] Спецификации Заказы Чаты Todo Проекты…" at bounding box center [347, 165] width 695 height 330
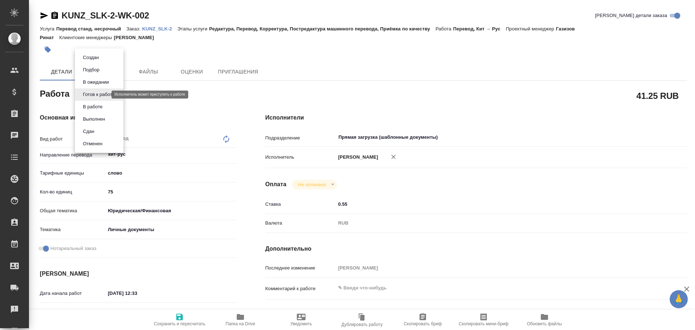
type textarea "x"
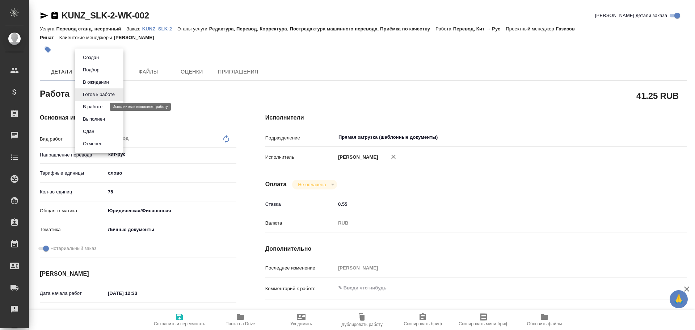
click at [83, 105] on button "В работе" at bounding box center [93, 107] width 24 height 8
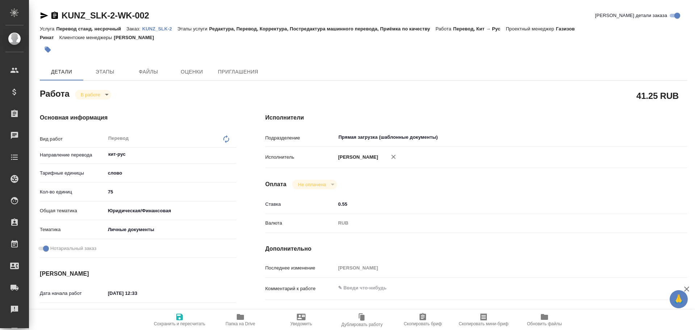
type textarea "x"
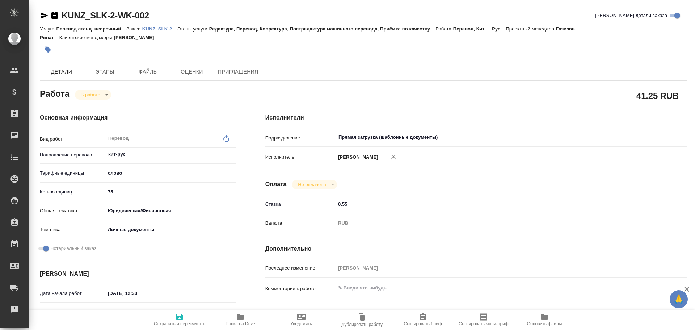
type textarea "x"
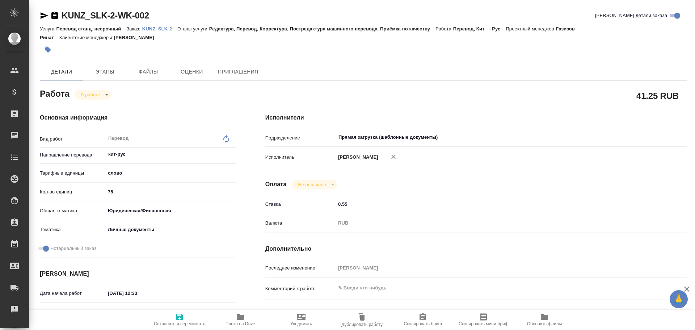
type textarea "x"
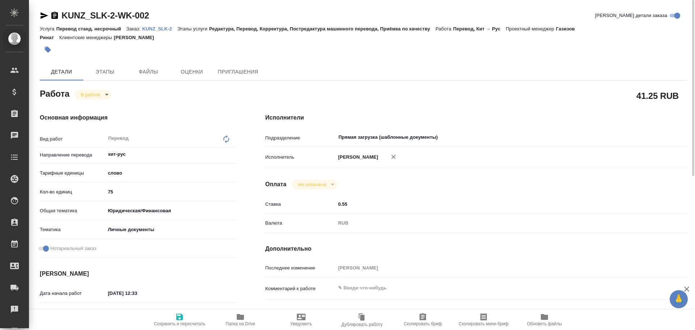
type textarea "x"
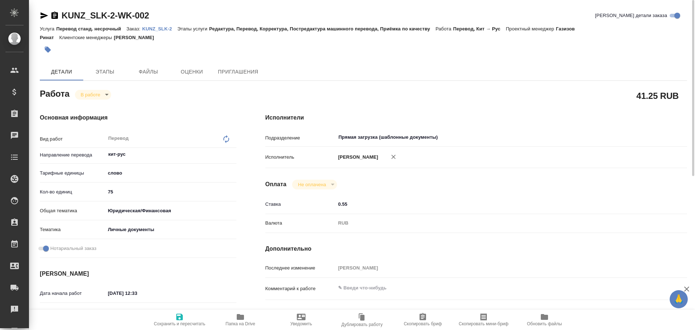
type textarea "x"
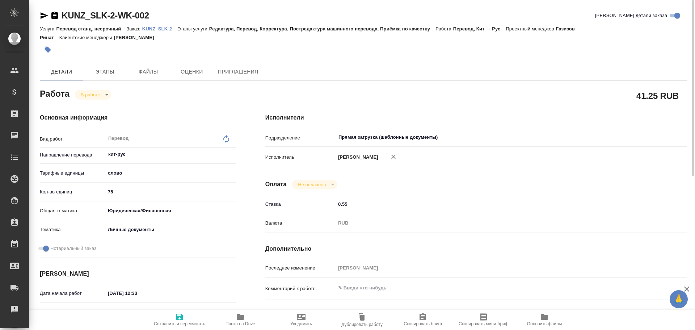
type textarea "x"
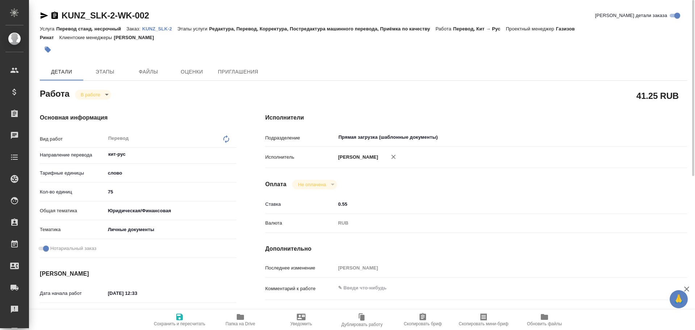
type textarea "x"
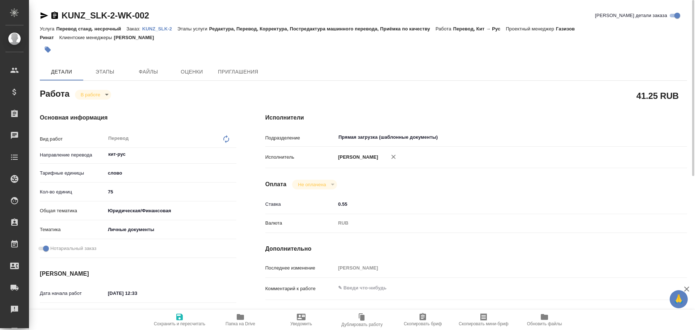
type textarea "x"
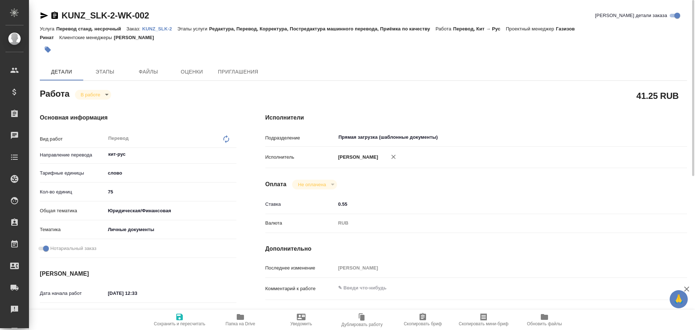
type textarea "x"
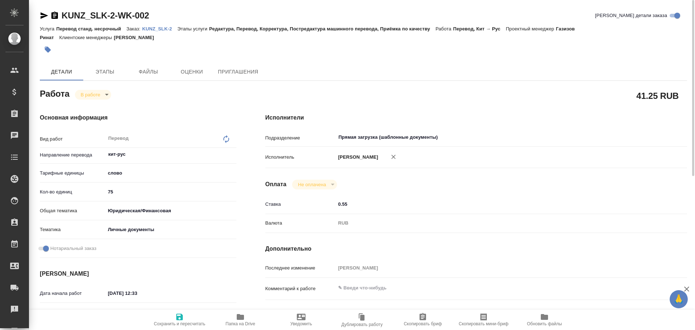
type textarea "x"
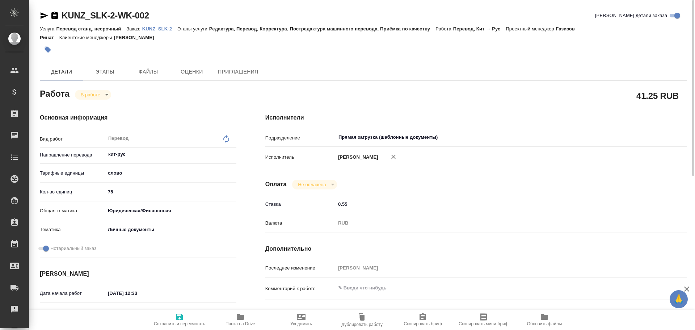
type textarea "x"
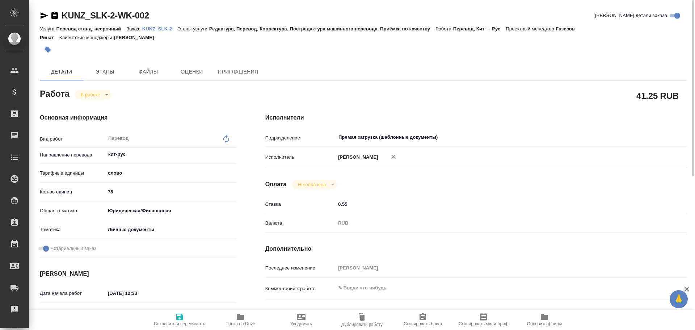
type textarea "x"
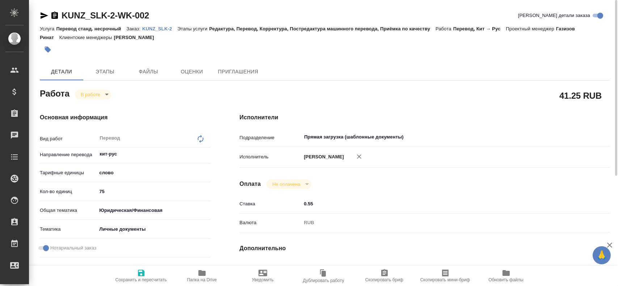
type textarea "x"
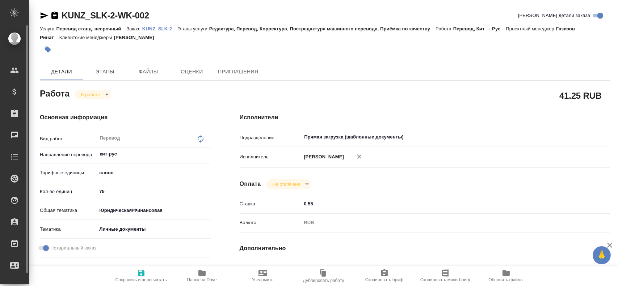
type textarea "x"
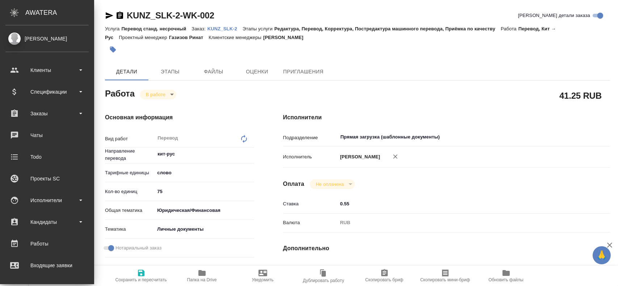
type textarea "x"
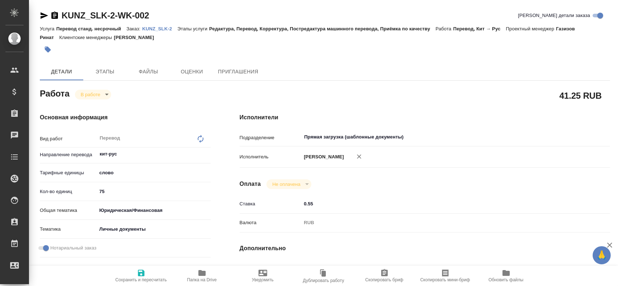
click at [203, 269] on icon "button" at bounding box center [202, 273] width 9 height 9
click at [89, 94] on body "🙏 .cls-1 fill:#fff; AWATERA Gusev Alexandr Клиенты Спецификации Заказы 0 Чаты T…" at bounding box center [309, 143] width 618 height 286
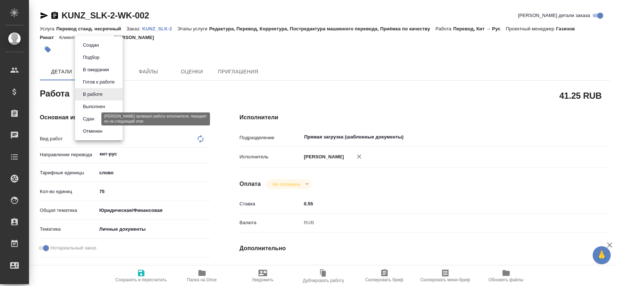
click at [86, 117] on button "Сдан" at bounding box center [89, 119] width 16 height 8
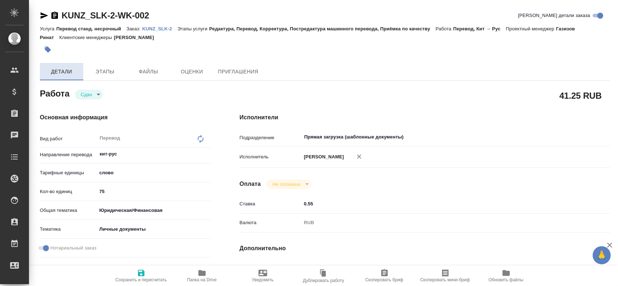
type textarea "x"
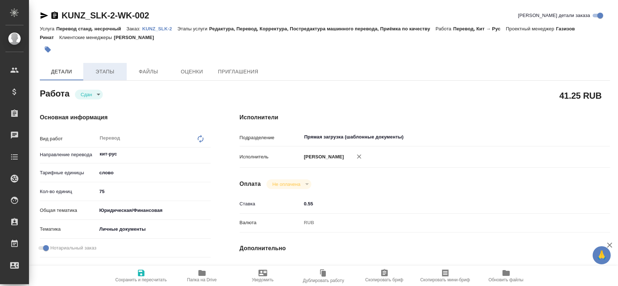
click at [91, 74] on span "Этапы" at bounding box center [105, 71] width 35 height 9
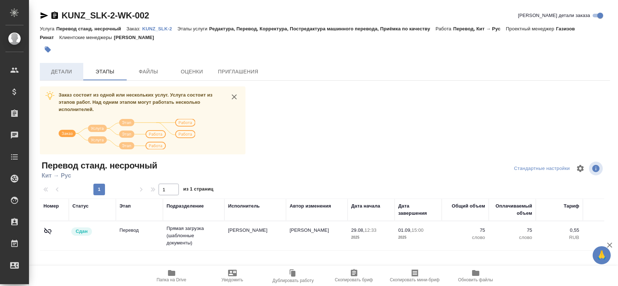
click at [70, 76] on button "Детали" at bounding box center [61, 71] width 43 height 17
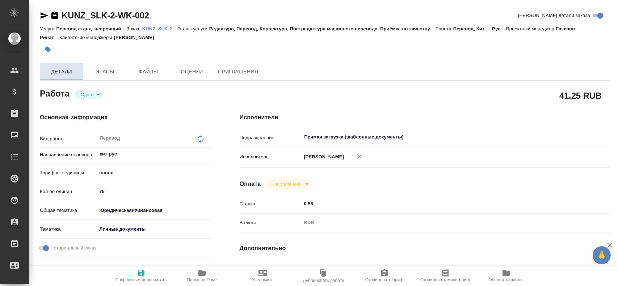
type textarea "x"
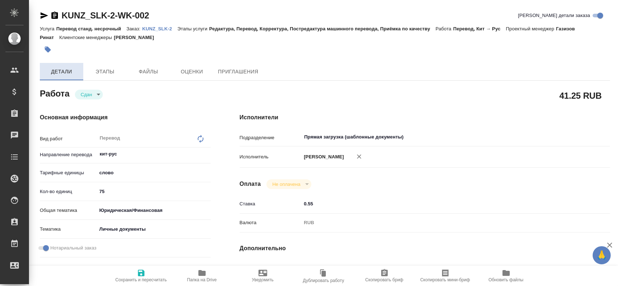
type textarea "x"
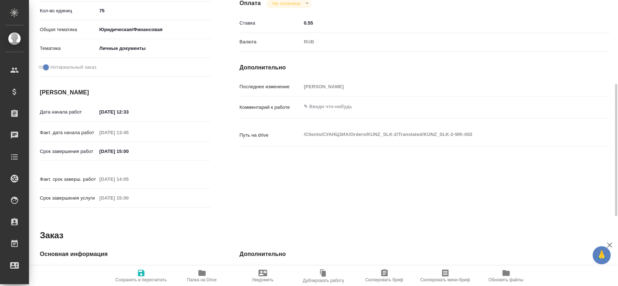
type textarea "x"
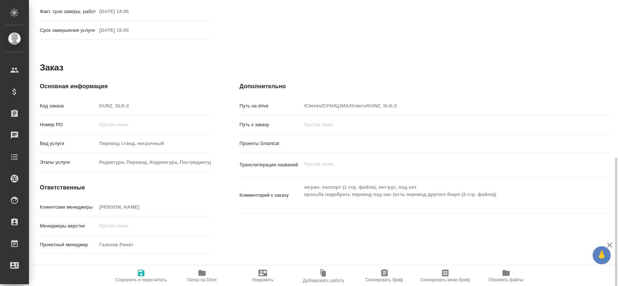
scroll to position [353, 0]
type textarea "x"
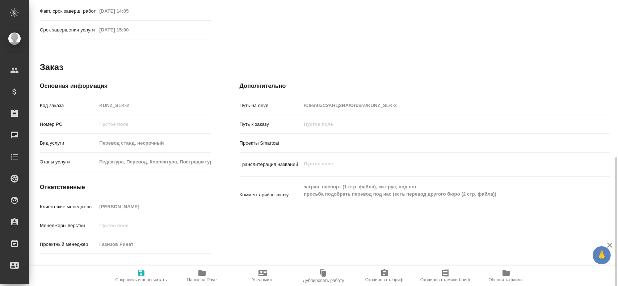
type textarea "x"
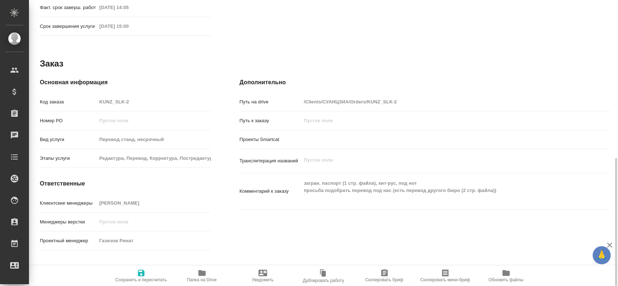
type textarea "x"
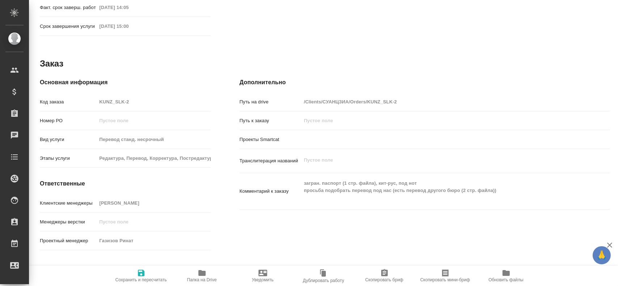
type textarea "x"
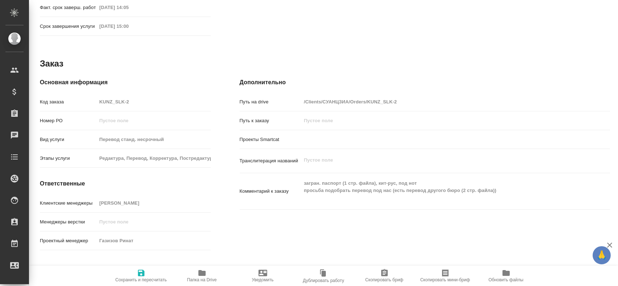
type textarea "x"
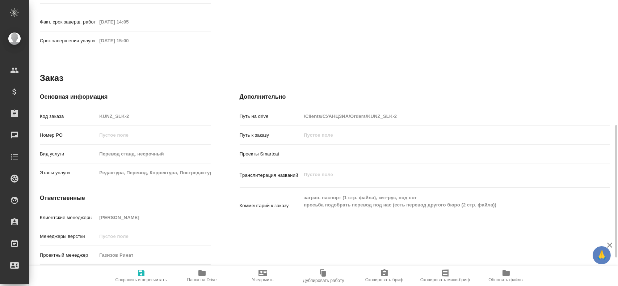
scroll to position [317, 0]
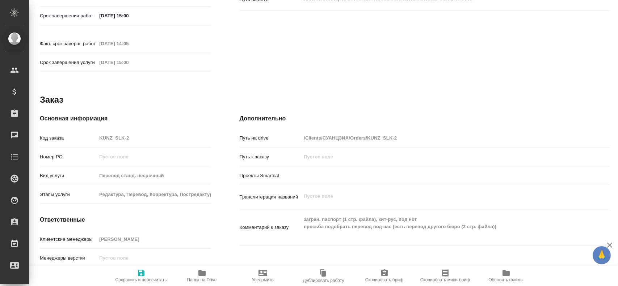
click at [81, 132] on div "Код заказа KUNZ_SLK-2" at bounding box center [125, 138] width 171 height 13
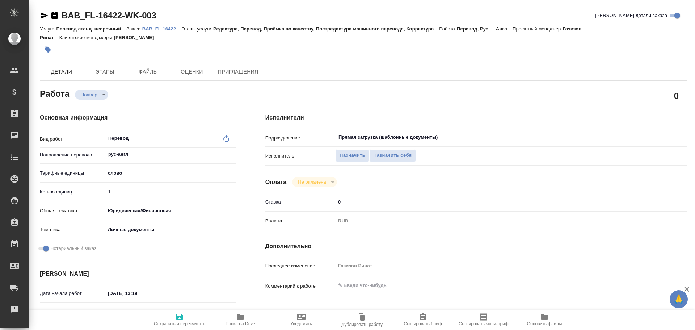
type textarea "x"
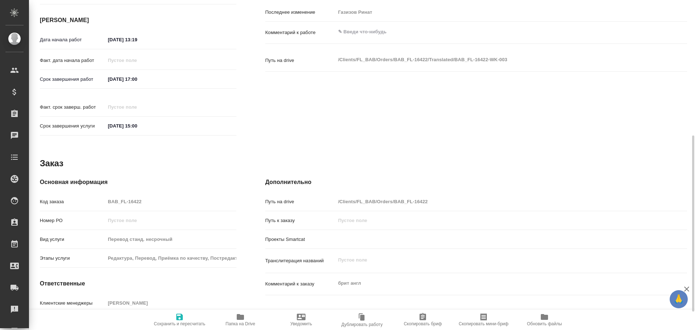
type textarea "x"
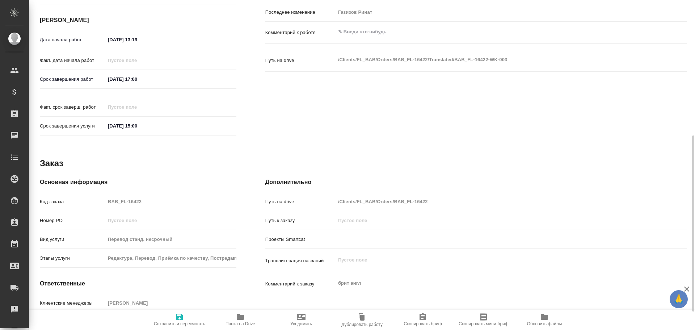
scroll to position [288, 0]
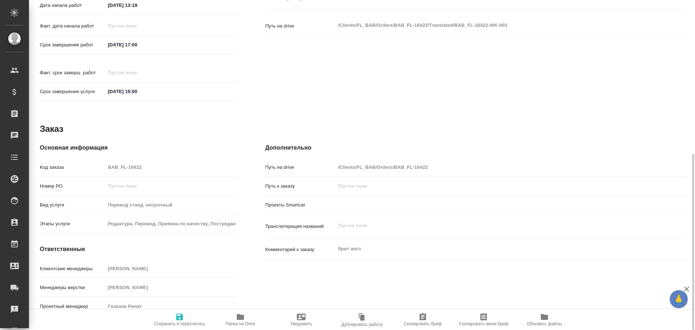
type textarea "x"
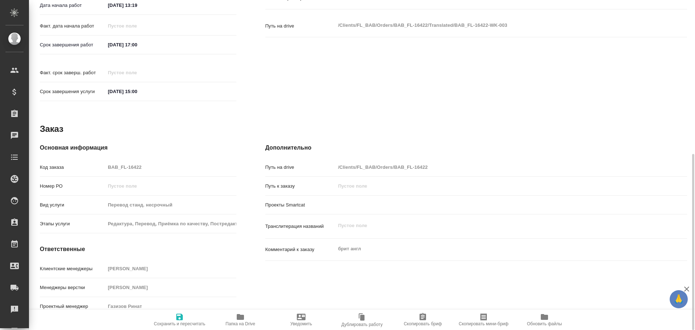
type textarea "x"
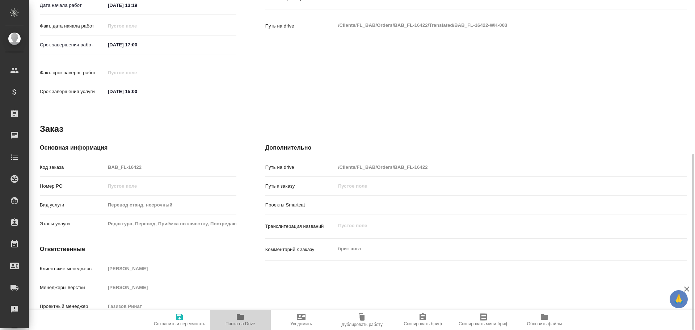
click at [244, 313] on icon "button" at bounding box center [240, 317] width 9 height 9
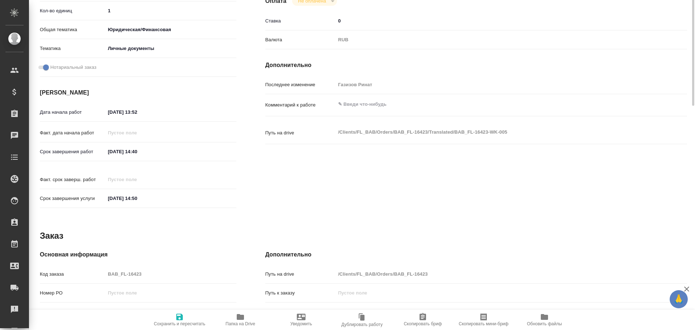
scroll to position [288, 0]
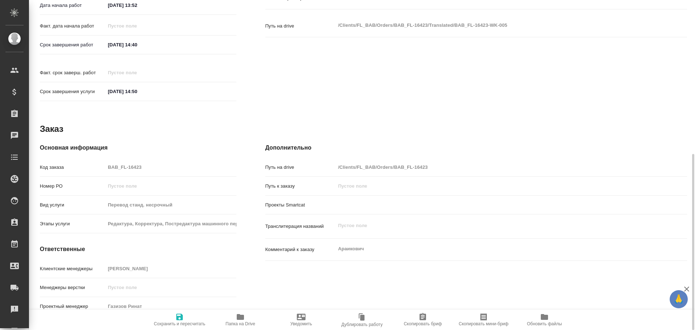
type textarea "x"
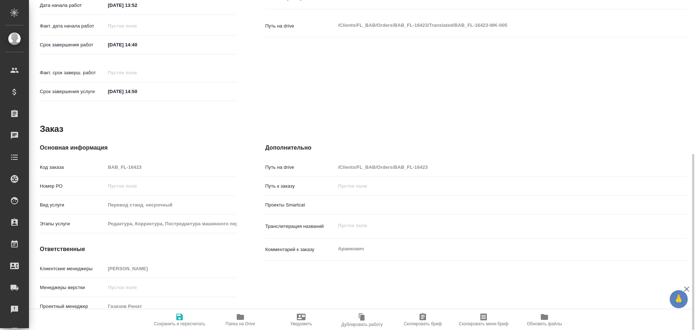
type textarea "x"
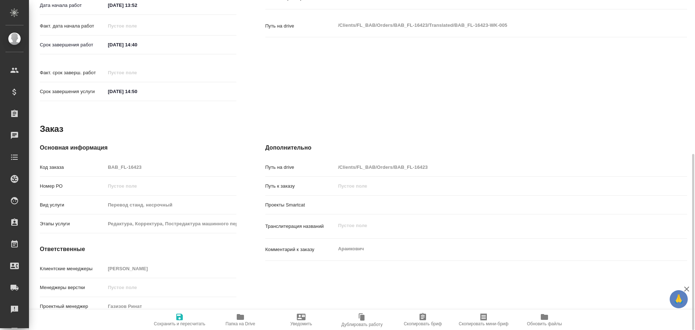
type textarea "x"
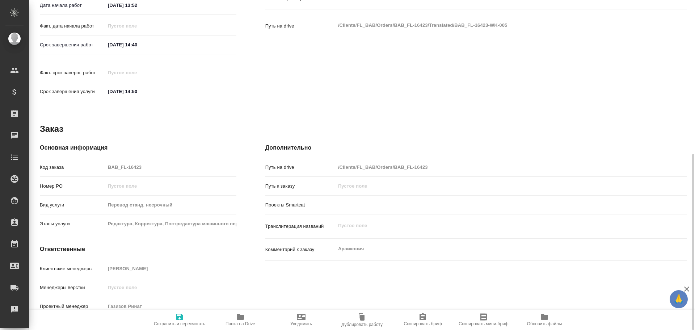
click at [245, 319] on span "Папка на Drive" at bounding box center [240, 320] width 52 height 14
